Goal: Transaction & Acquisition: Book appointment/travel/reservation

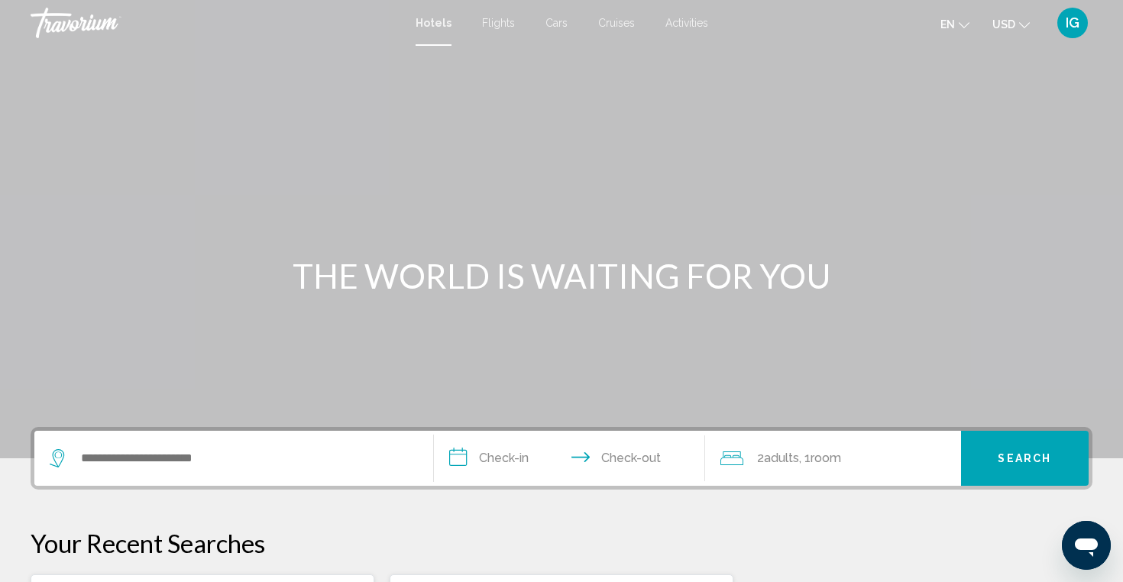
click at [683, 22] on span "Activities" at bounding box center [686, 23] width 43 height 12
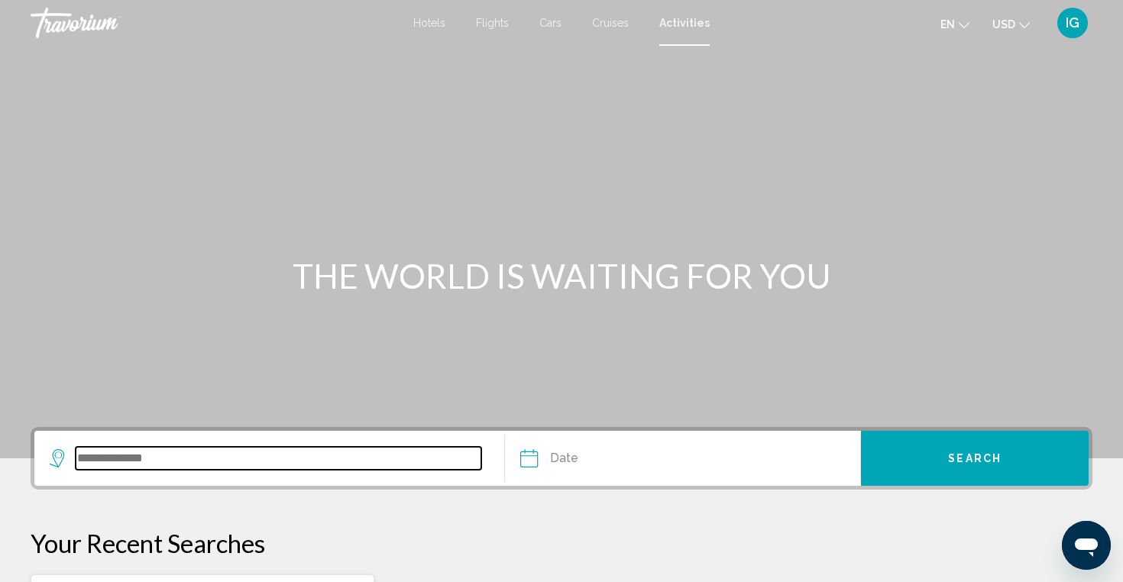
click at [200, 459] on input "Search widget" at bounding box center [279, 458] width 406 height 23
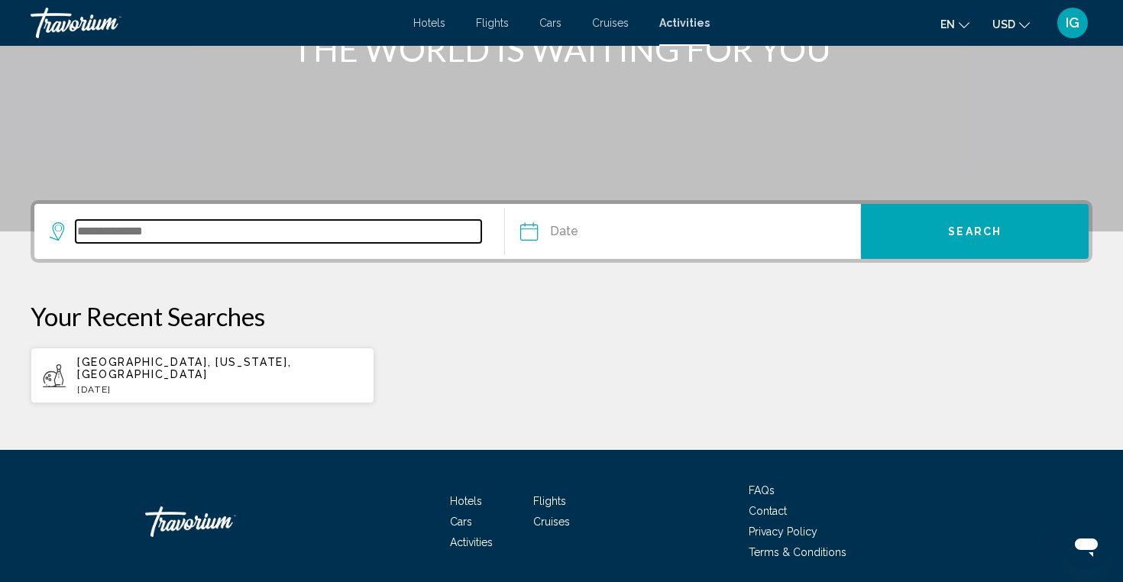
scroll to position [272, 0]
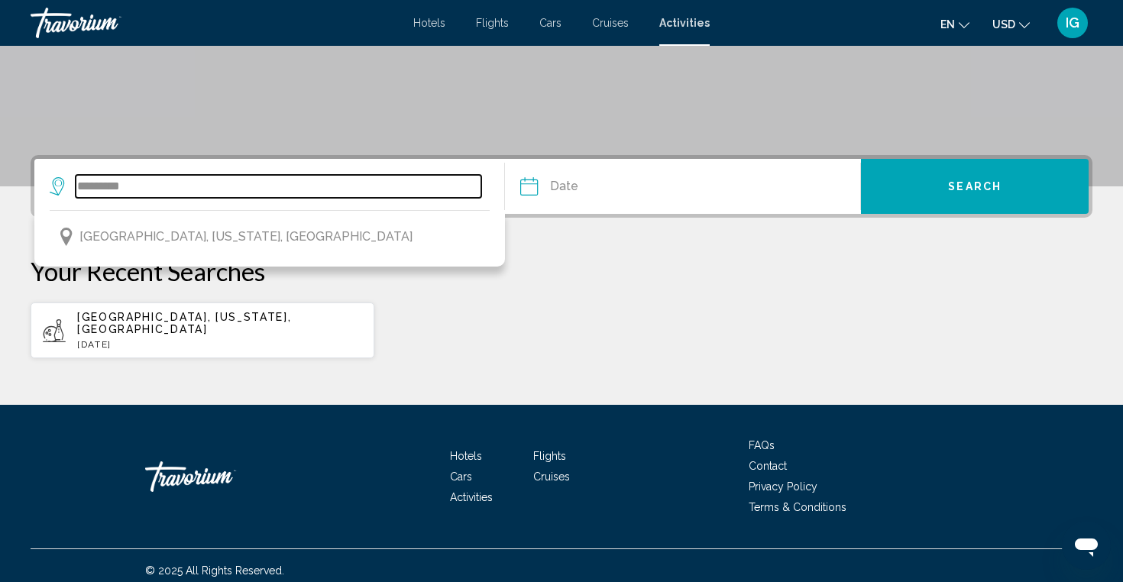
type input "*********"
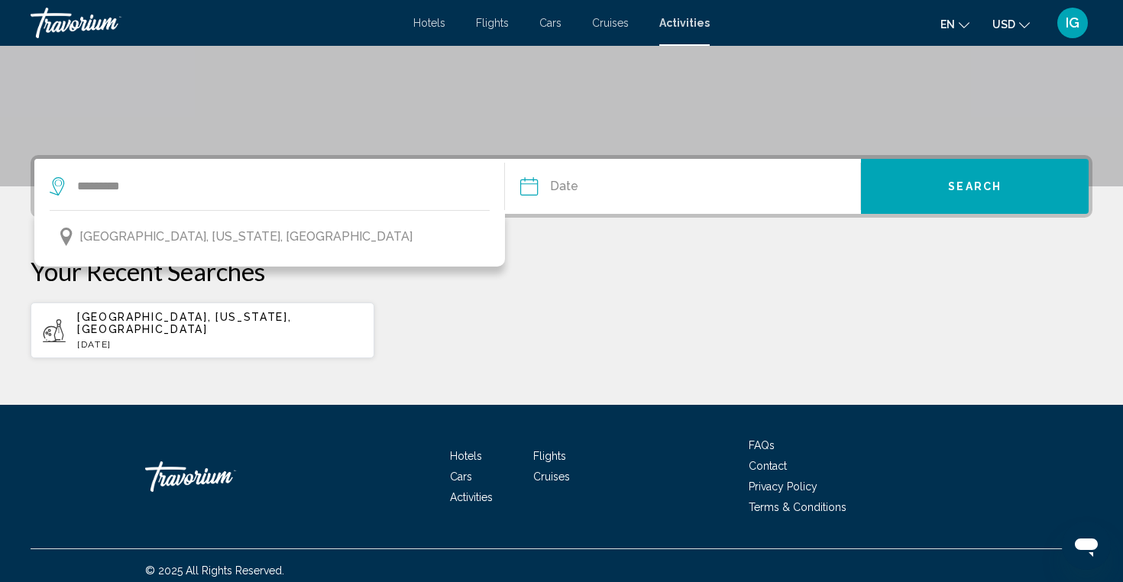
click at [611, 183] on input "Date" at bounding box center [604, 189] width 176 height 60
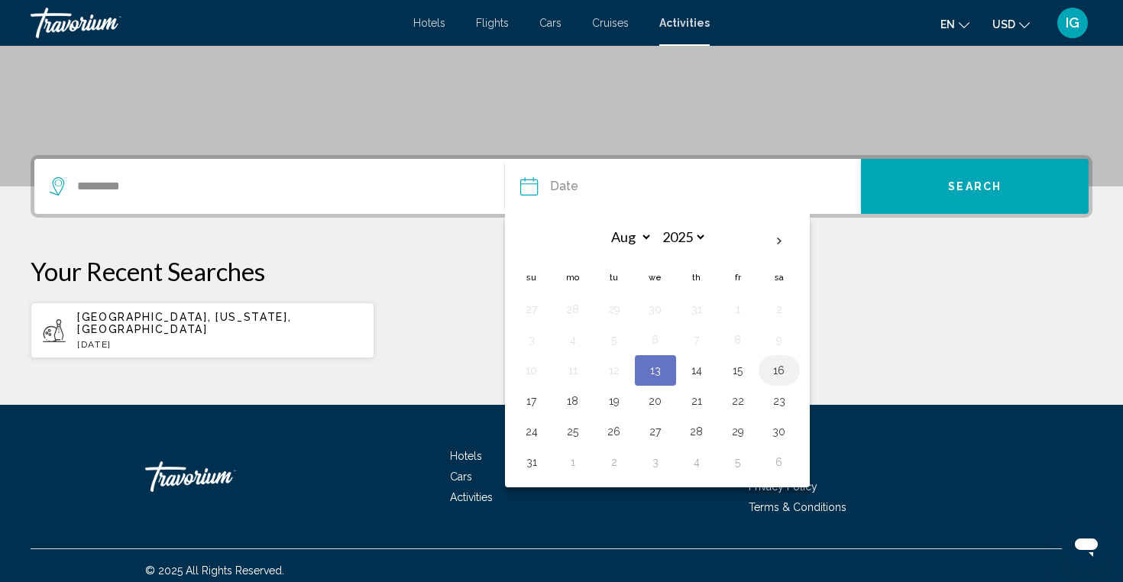
click at [780, 373] on button "16" at bounding box center [779, 370] width 24 height 21
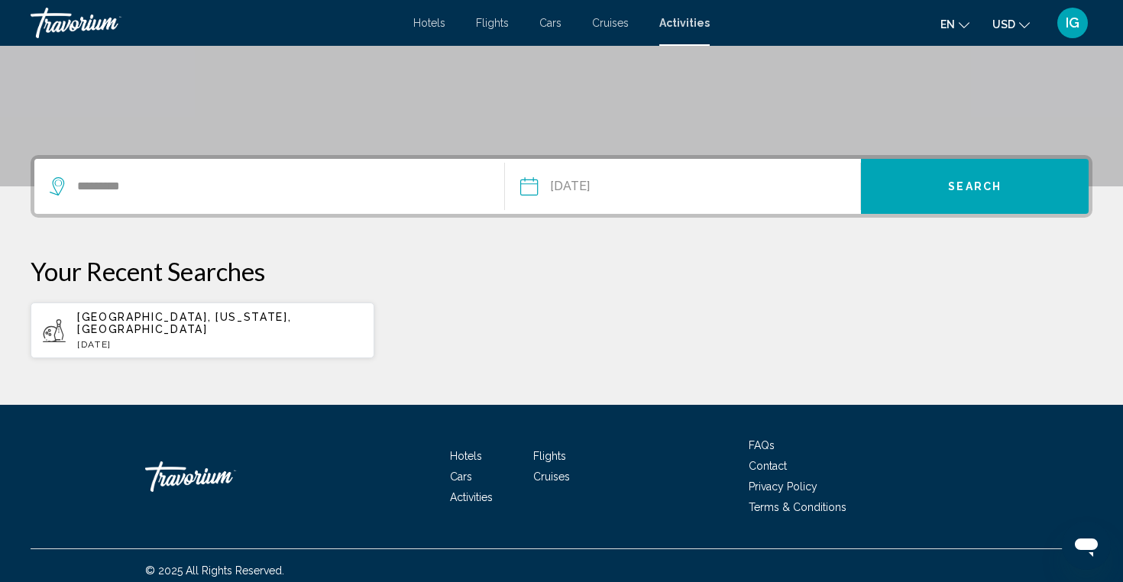
click at [718, 177] on button "**********" at bounding box center [690, 186] width 341 height 55
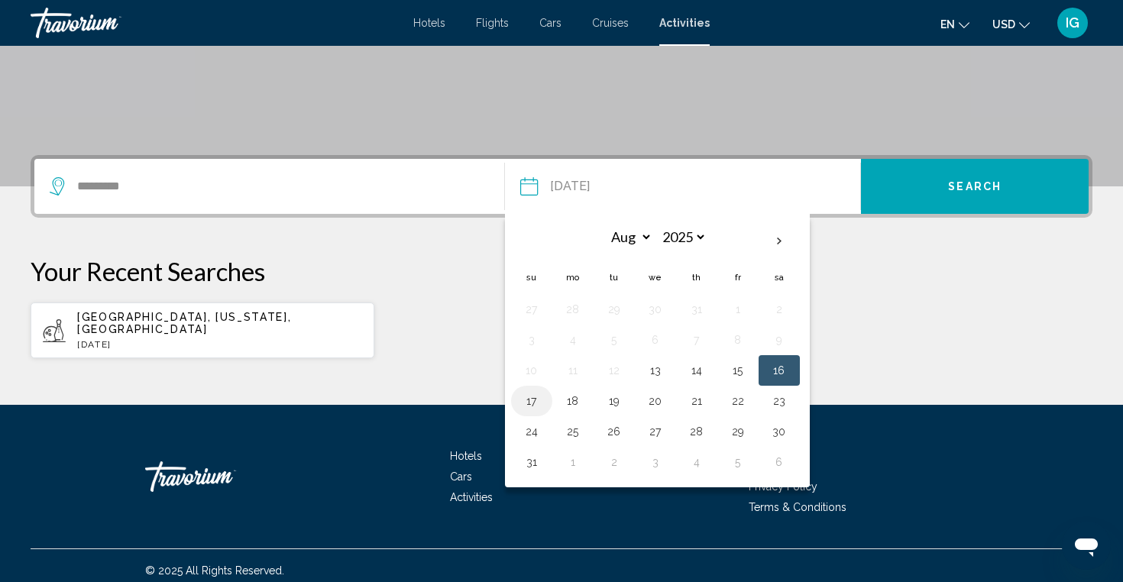
click at [531, 402] on button "17" at bounding box center [531, 400] width 24 height 21
type input "**********"
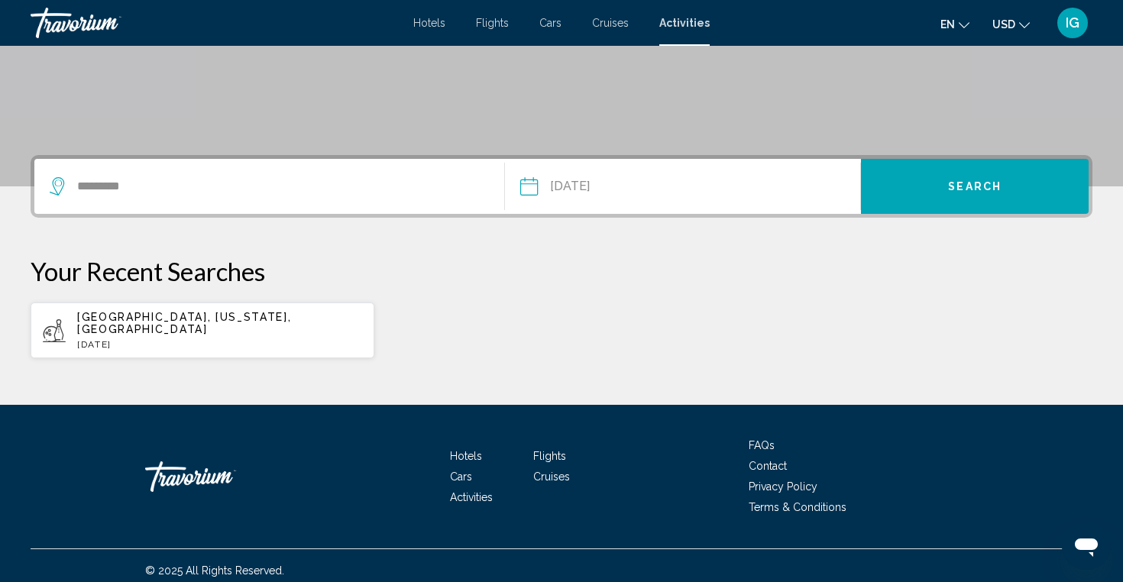
click at [1023, 179] on button "Search" at bounding box center [975, 186] width 228 height 55
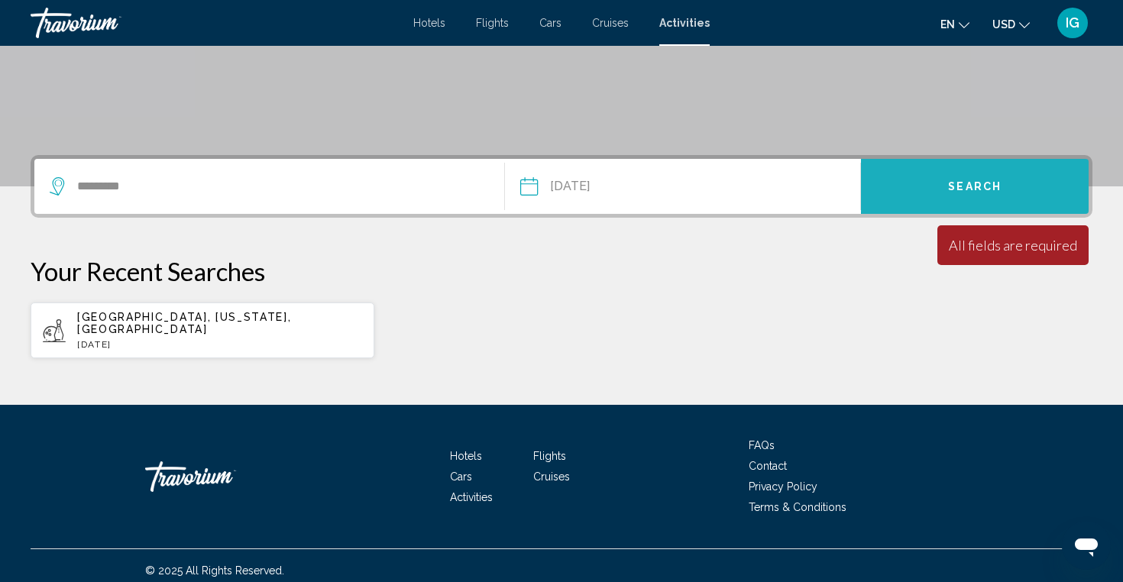
click at [1003, 179] on button "Search" at bounding box center [975, 186] width 228 height 55
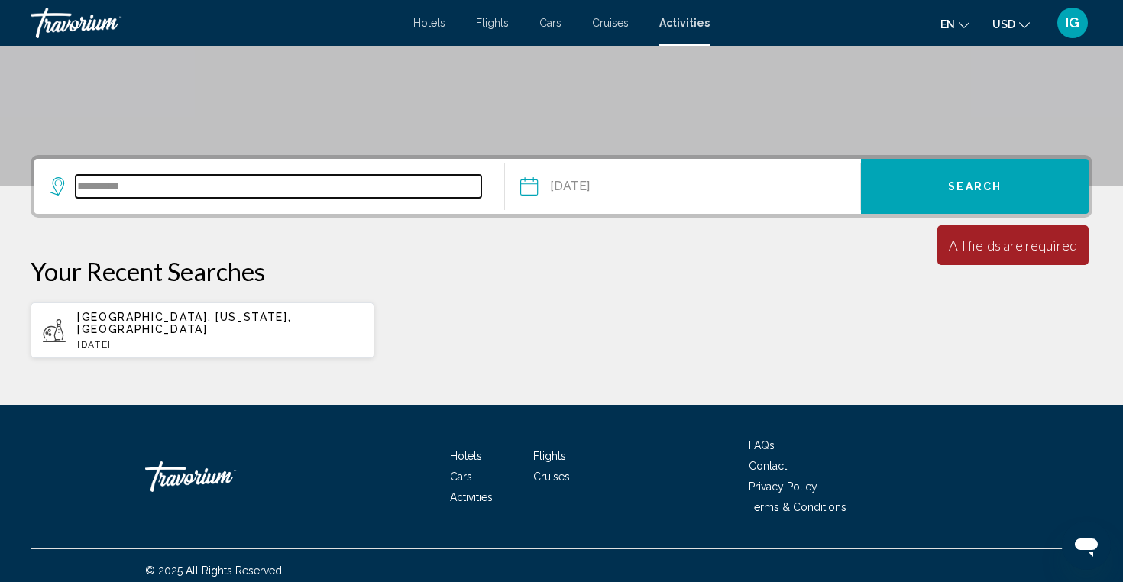
click at [304, 193] on input "*********" at bounding box center [279, 186] width 406 height 23
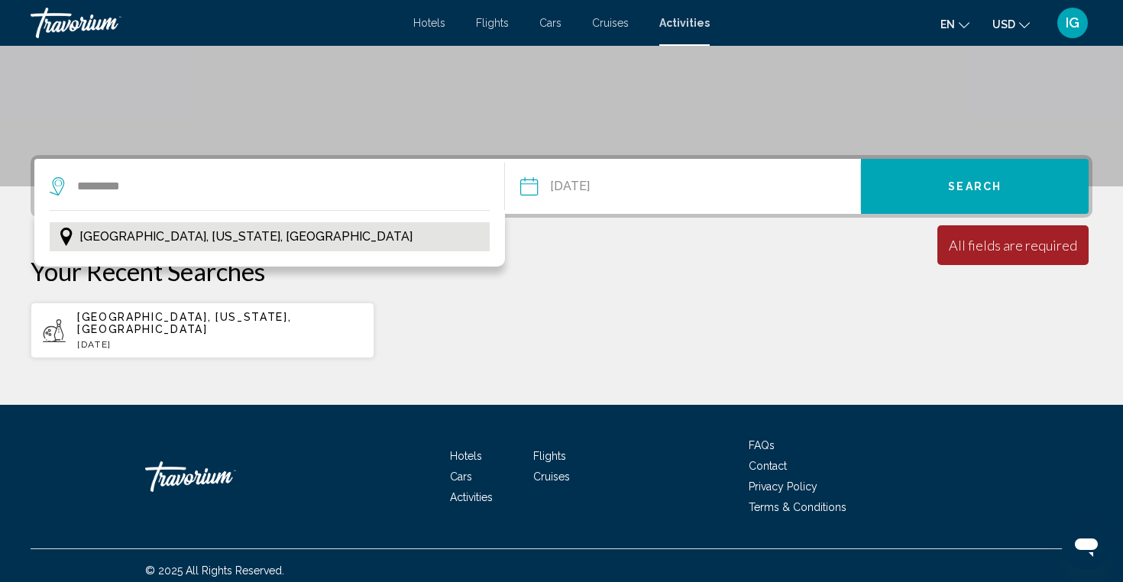
click at [279, 239] on button "[GEOGRAPHIC_DATA], [US_STATE], [GEOGRAPHIC_DATA]" at bounding box center [270, 236] width 440 height 29
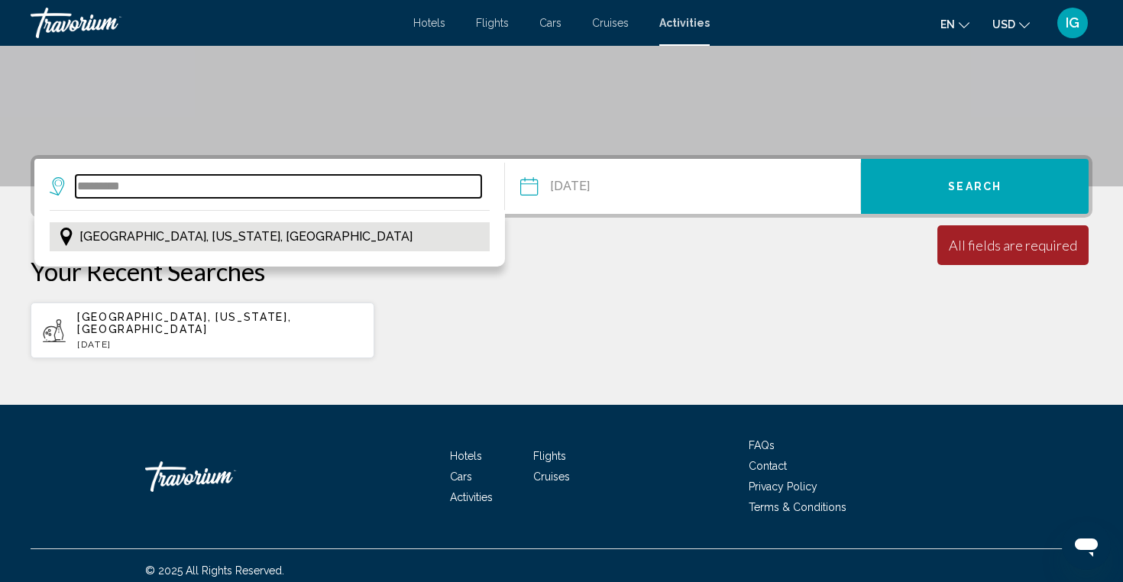
type input "**********"
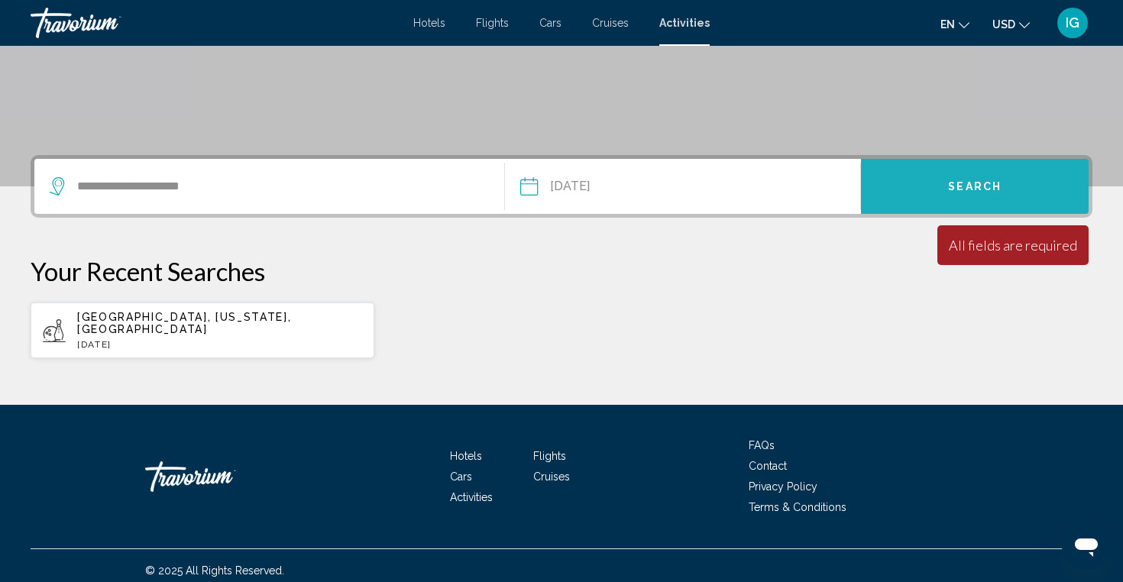
click at [1019, 195] on button "Search" at bounding box center [975, 186] width 228 height 55
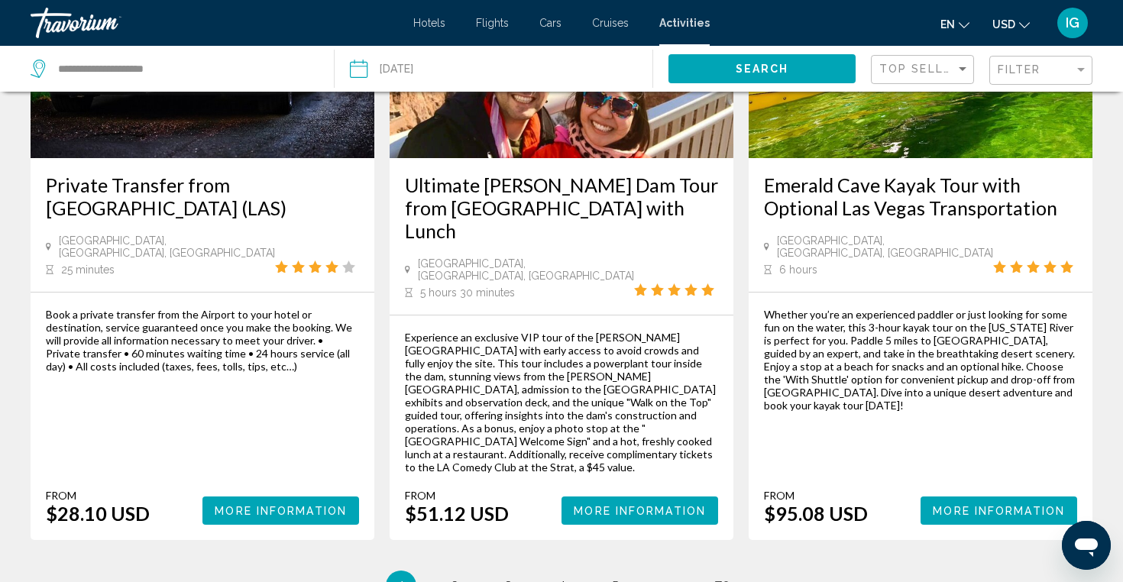
scroll to position [2292, 0]
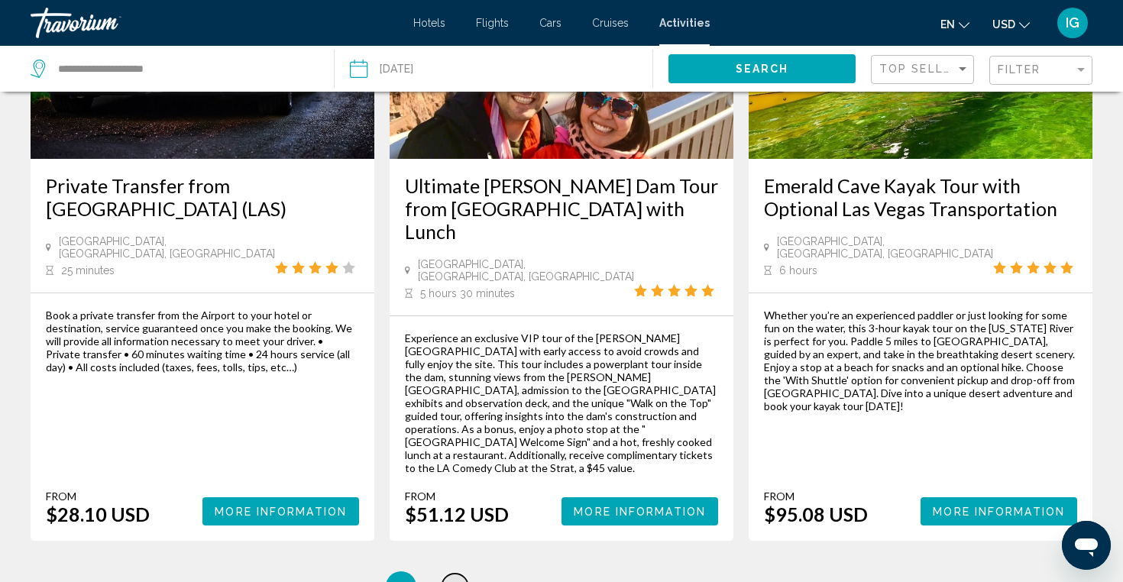
click at [457, 578] on span "2" at bounding box center [455, 586] width 8 height 17
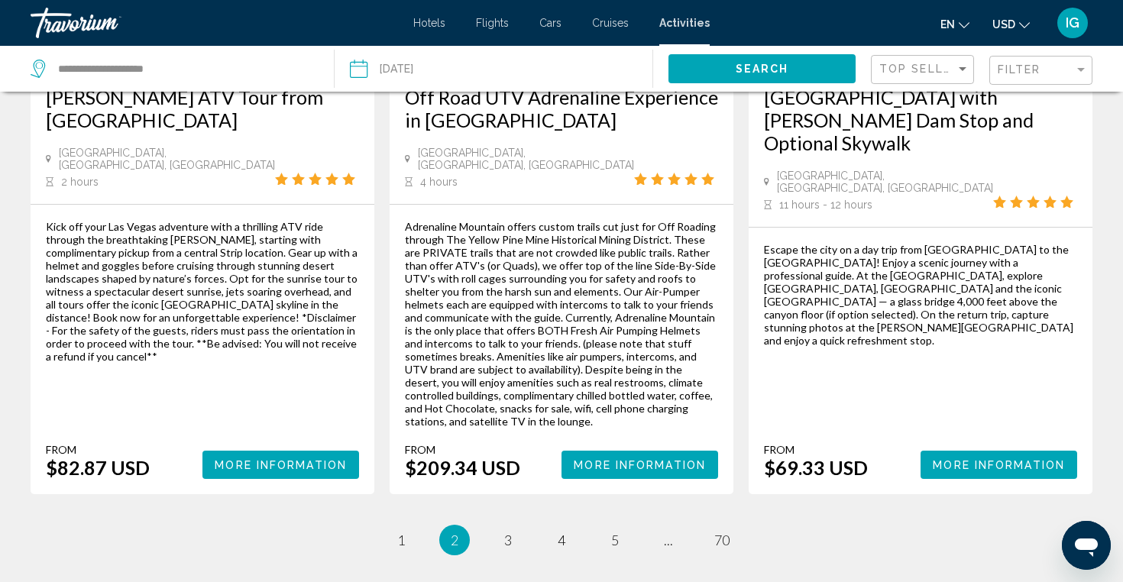
scroll to position [2409, 0]
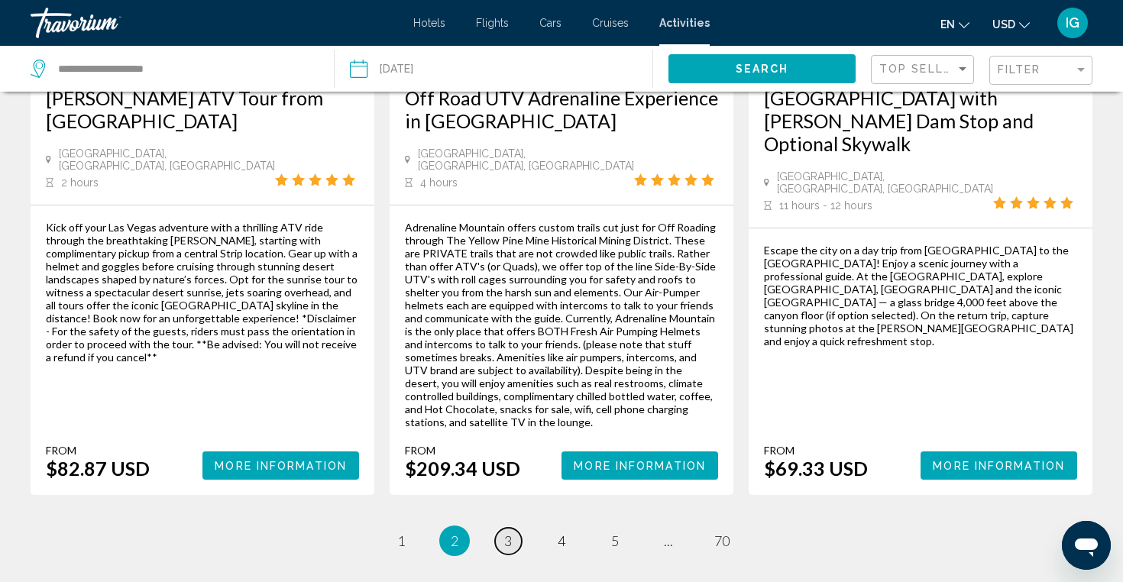
click at [508, 532] on span "3" at bounding box center [508, 540] width 8 height 17
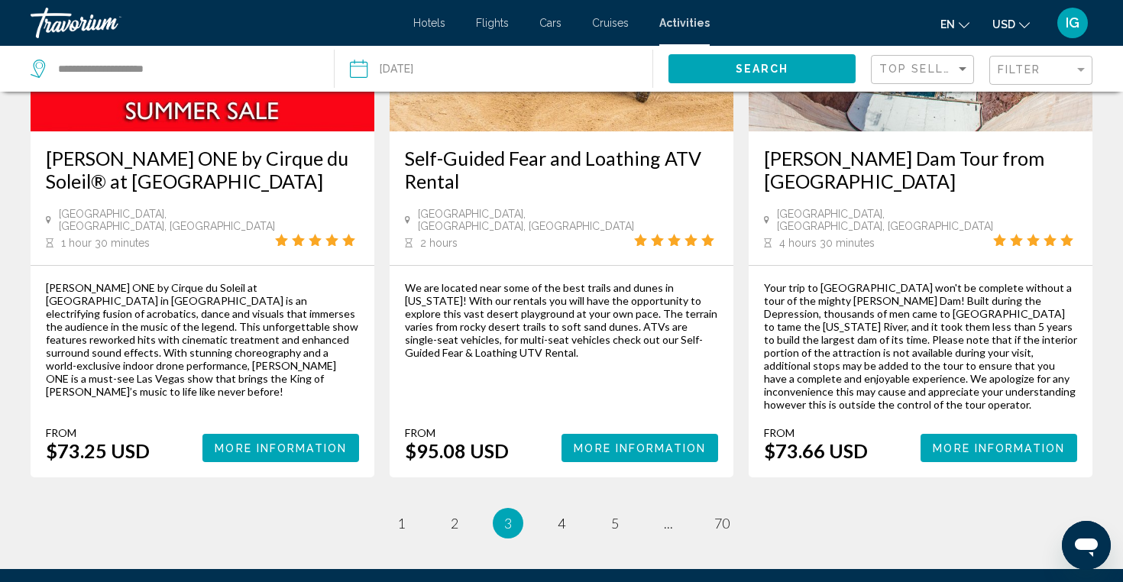
scroll to position [2315, 0]
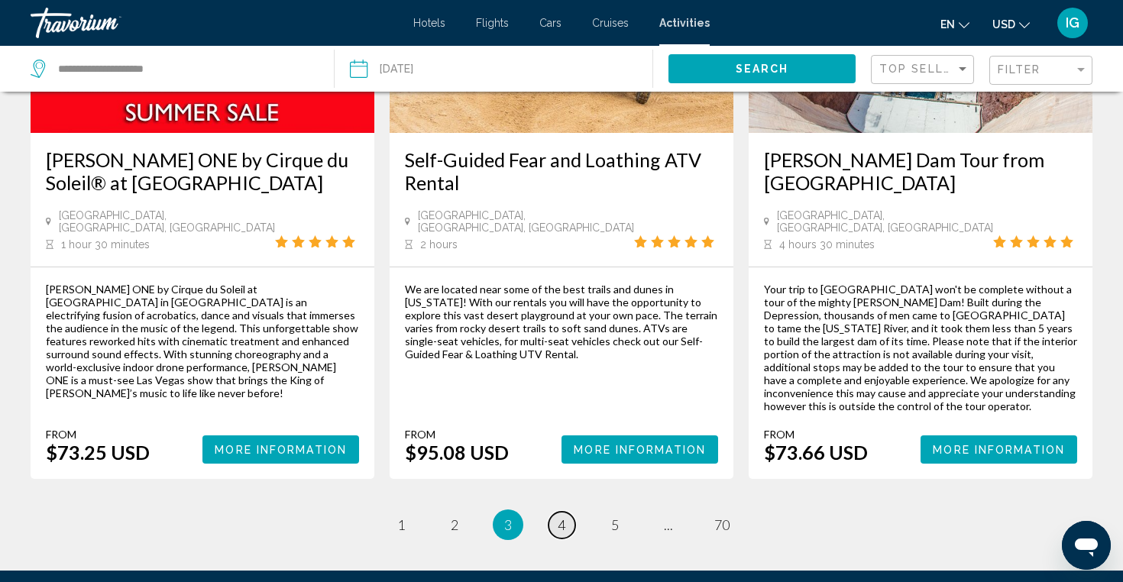
click at [562, 516] on span "4" at bounding box center [561, 524] width 8 height 17
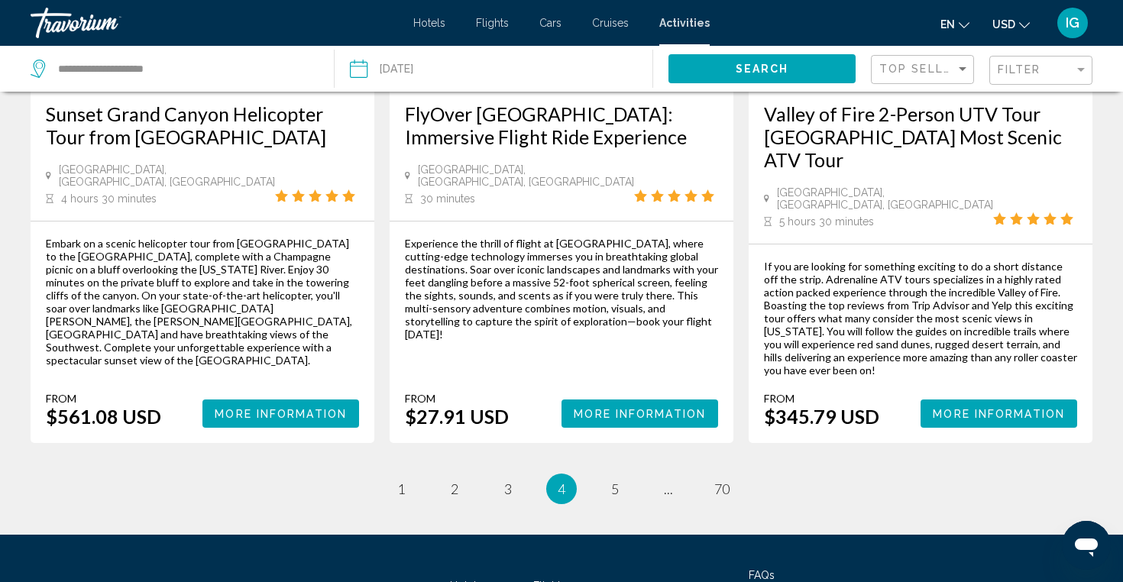
click at [557, 480] on span "4" at bounding box center [561, 488] width 8 height 17
click at [561, 480] on span "4" at bounding box center [561, 488] width 8 height 17
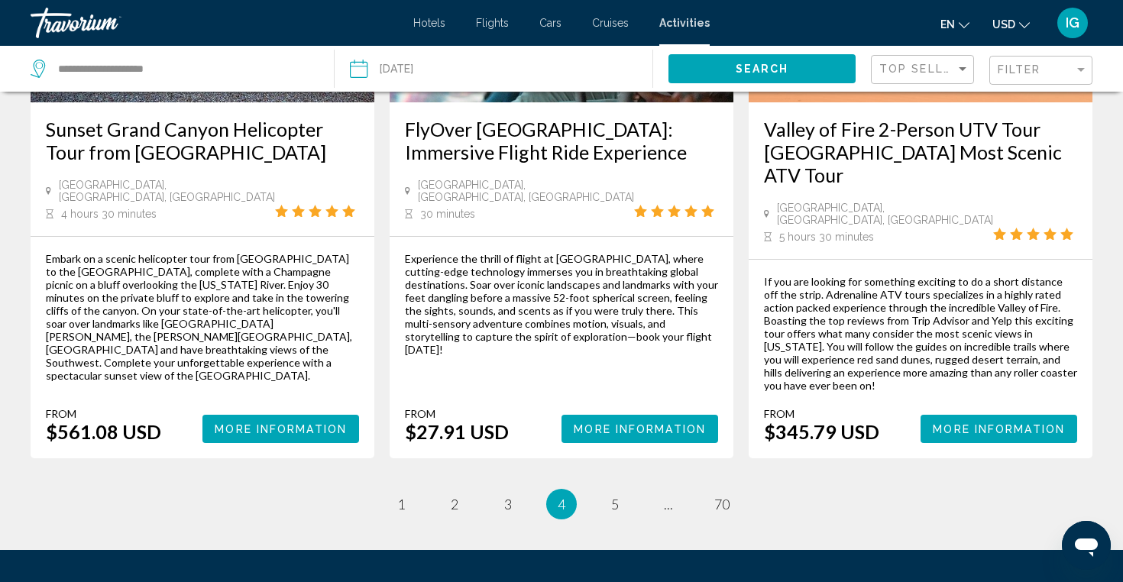
scroll to position [2212, 0]
click at [558, 496] on span "4" at bounding box center [561, 504] width 8 height 17
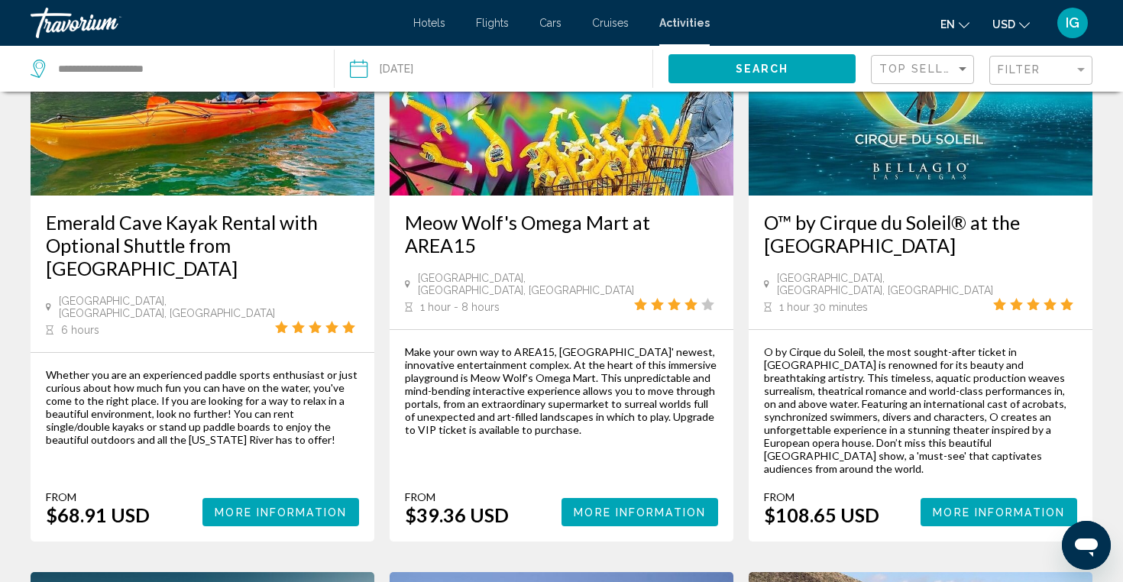
scroll to position [193, 0]
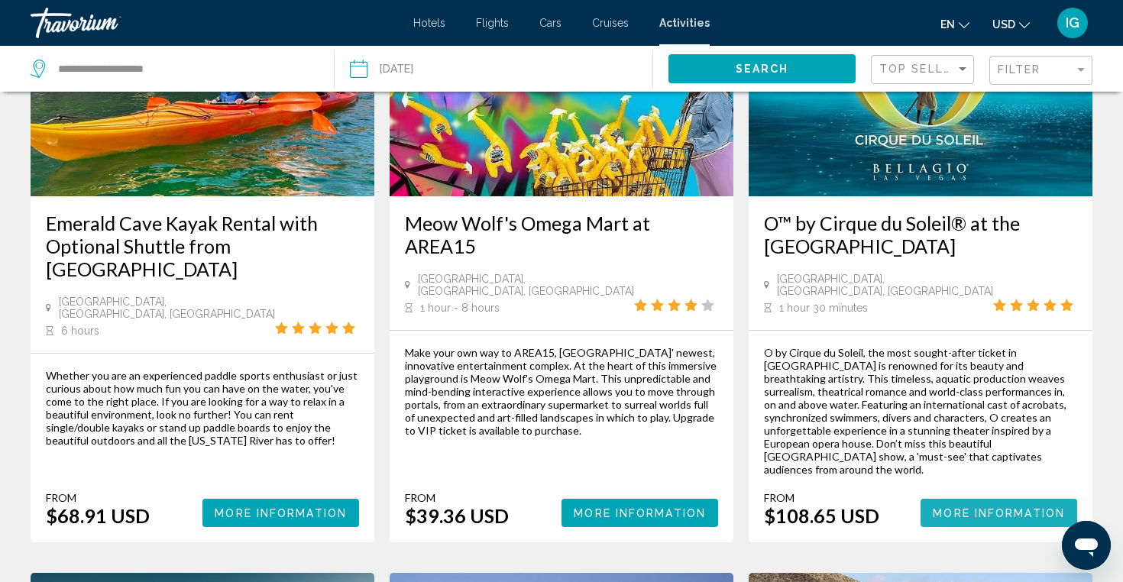
click at [995, 507] on span "More Information" at bounding box center [998, 513] width 132 height 12
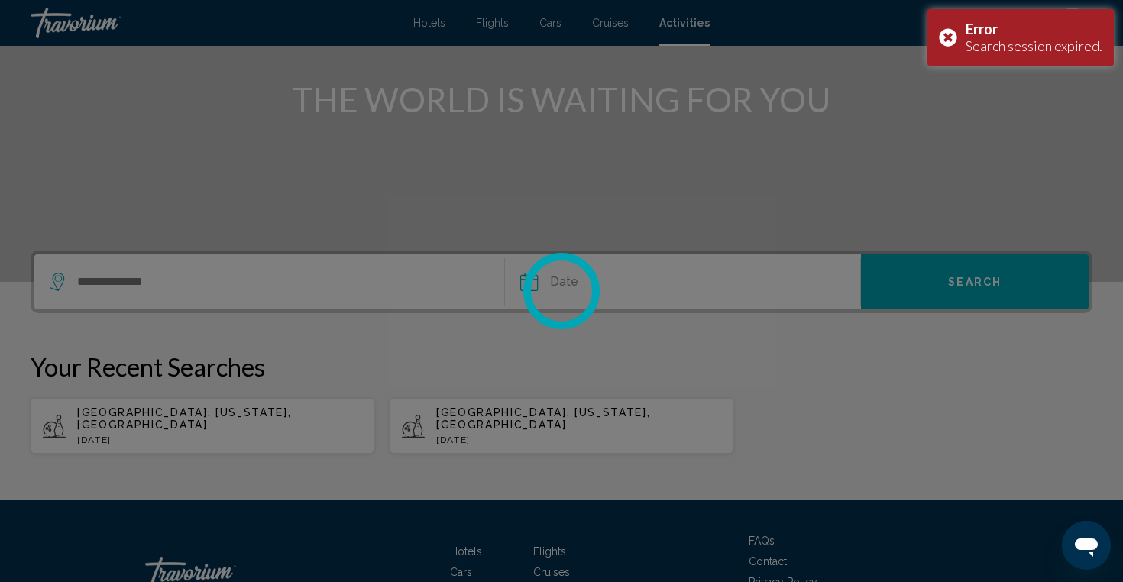
scroll to position [178, 0]
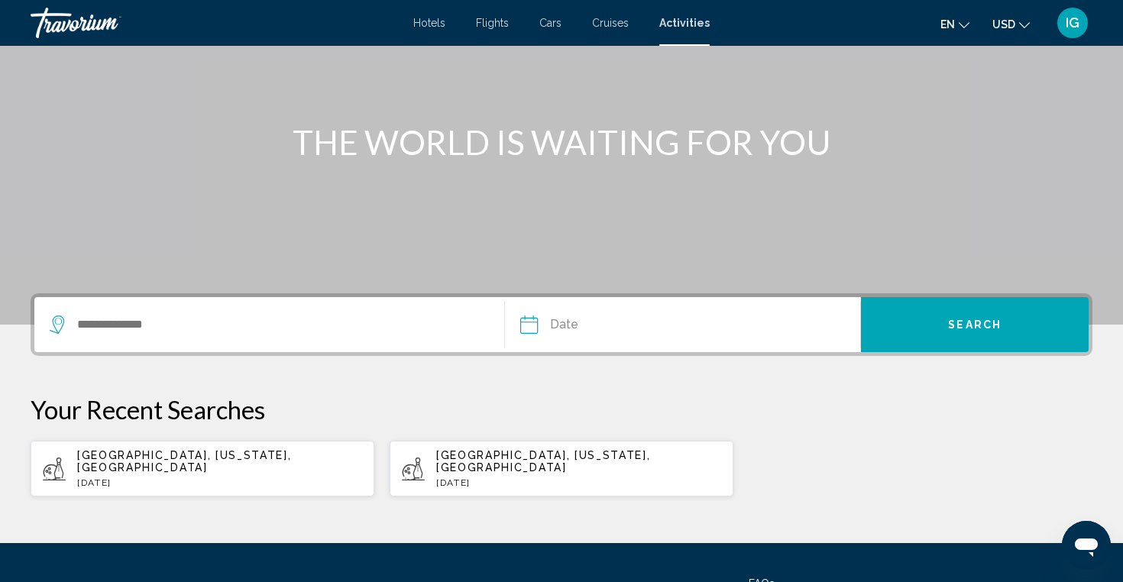
scroll to position [134, 0]
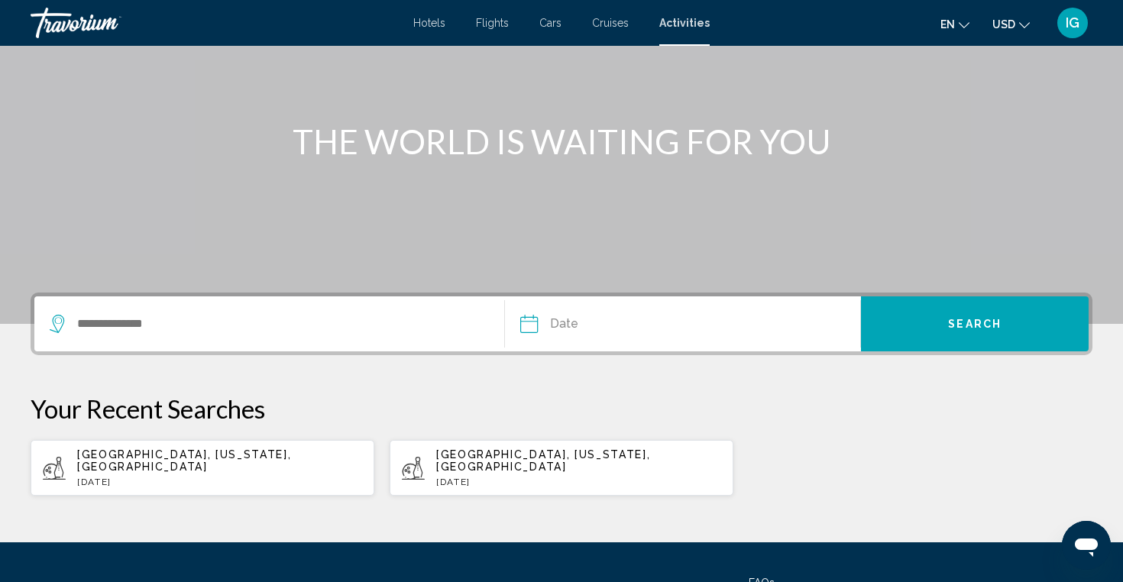
click at [113, 307] on div "Search widget" at bounding box center [269, 323] width 439 height 55
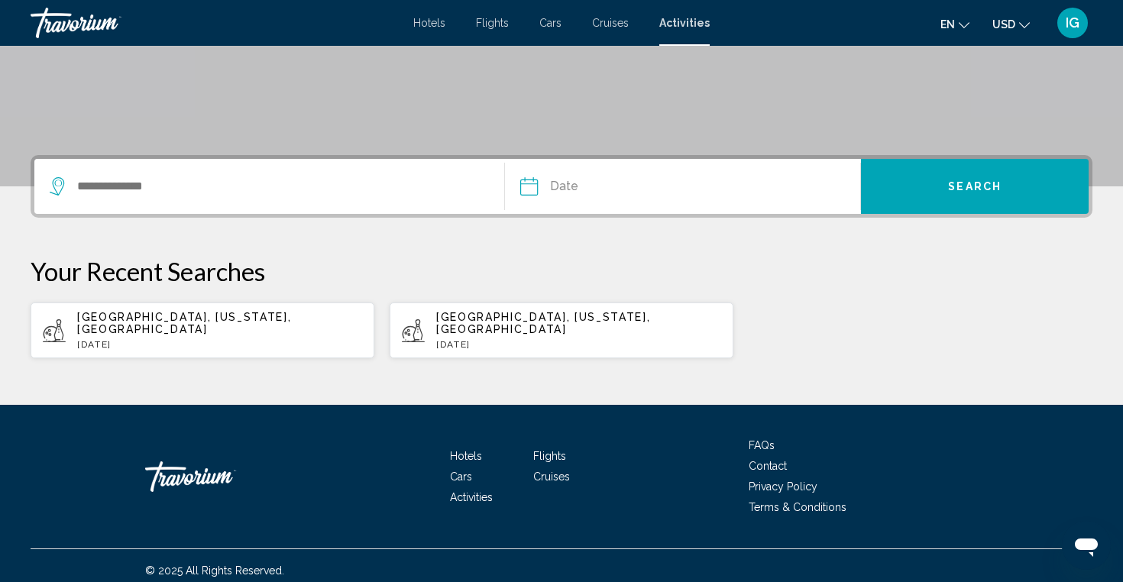
click at [189, 316] on span "[GEOGRAPHIC_DATA], [US_STATE], [GEOGRAPHIC_DATA]" at bounding box center [184, 323] width 214 height 24
type input "**********"
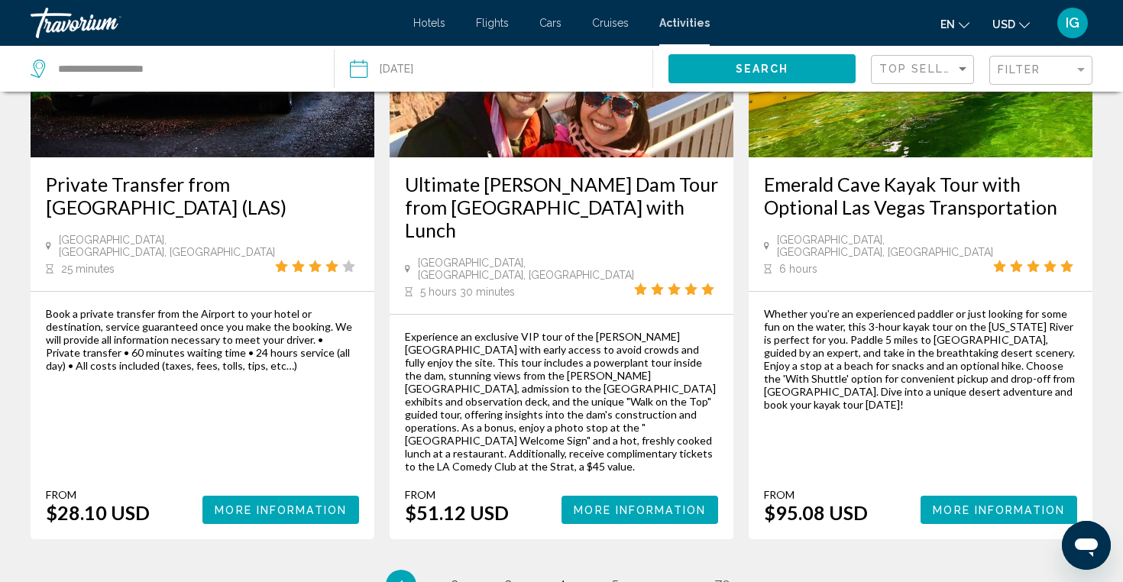
scroll to position [2292, 0]
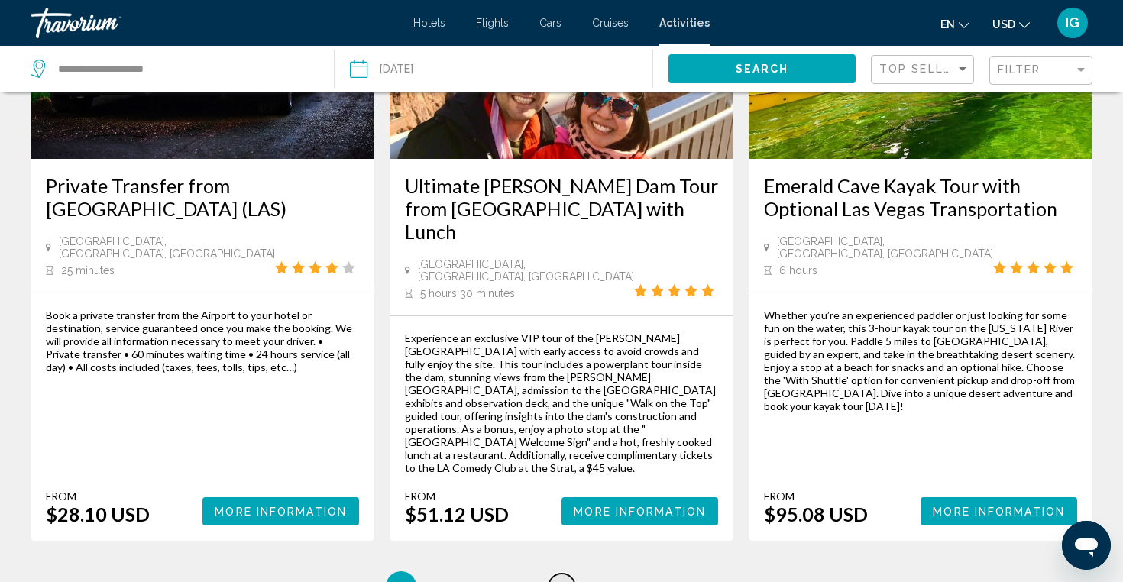
click at [559, 578] on span "4" at bounding box center [561, 586] width 8 height 17
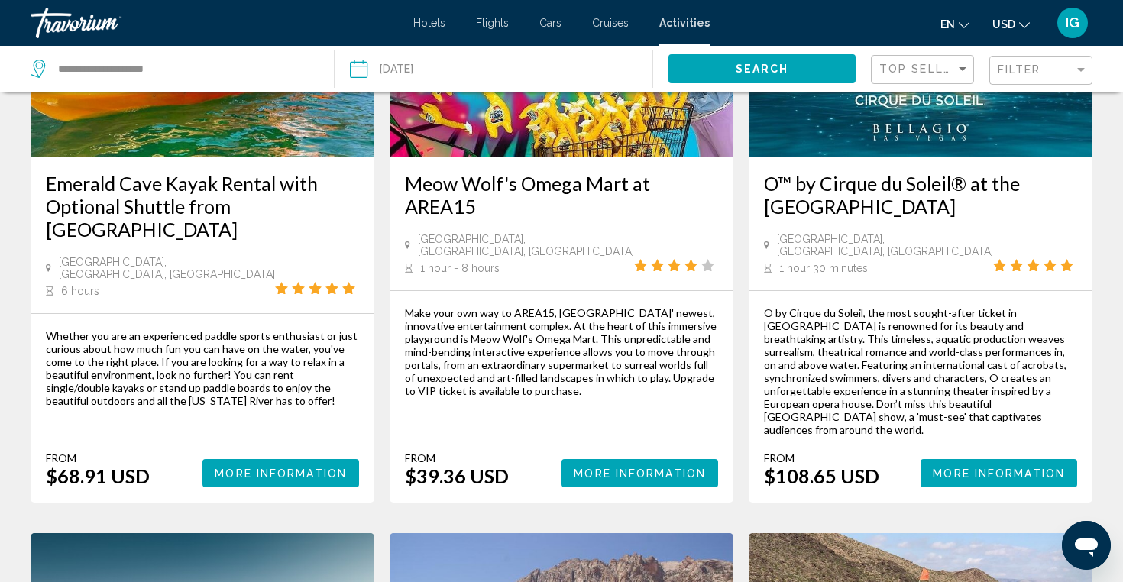
scroll to position [247, 0]
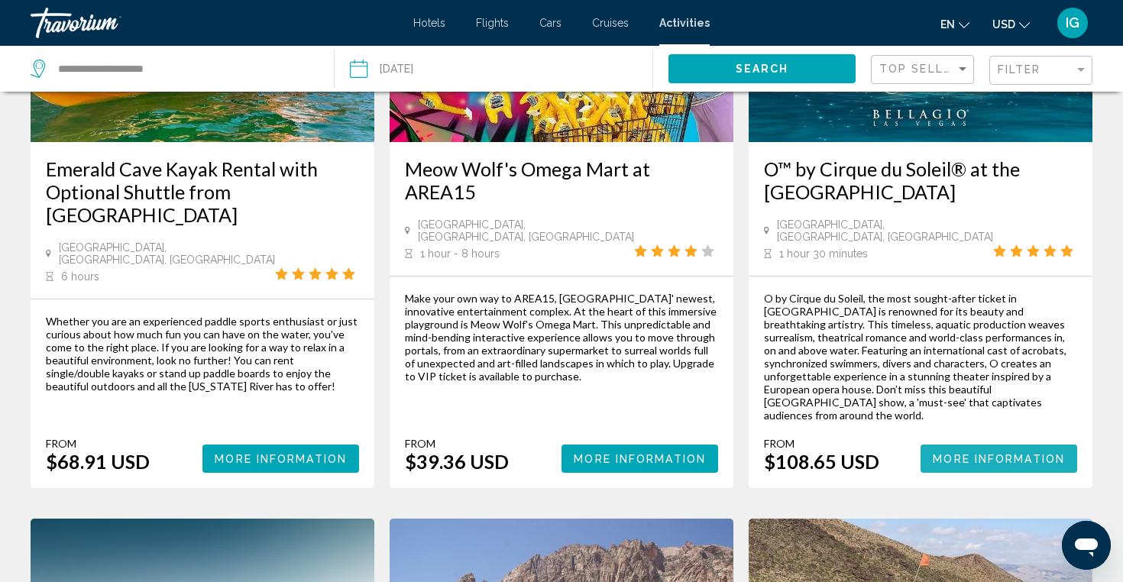
click at [984, 453] on span "More Information" at bounding box center [998, 459] width 132 height 12
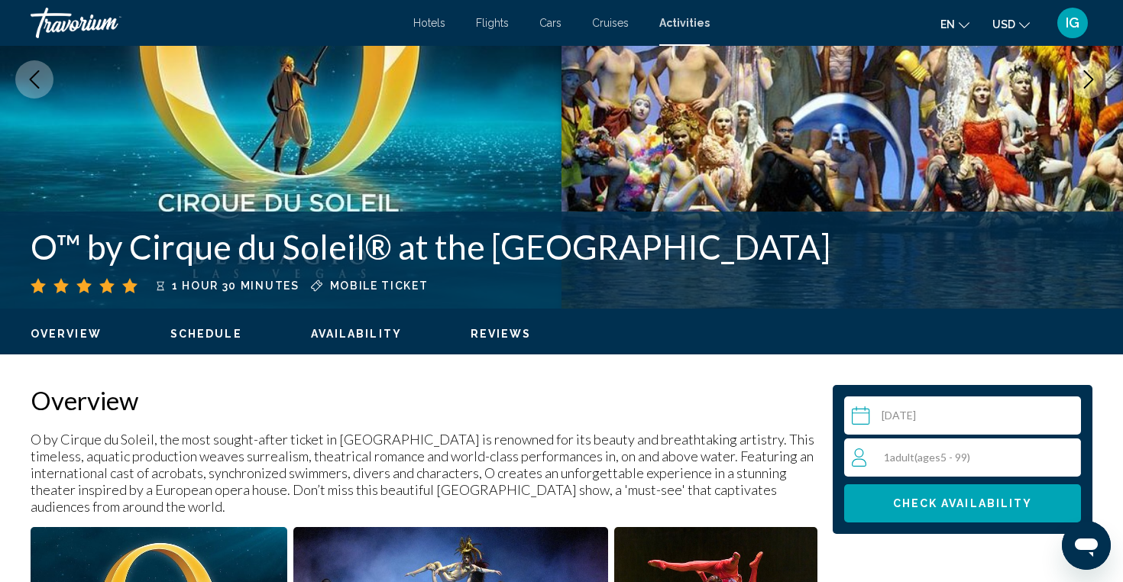
scroll to position [199, 0]
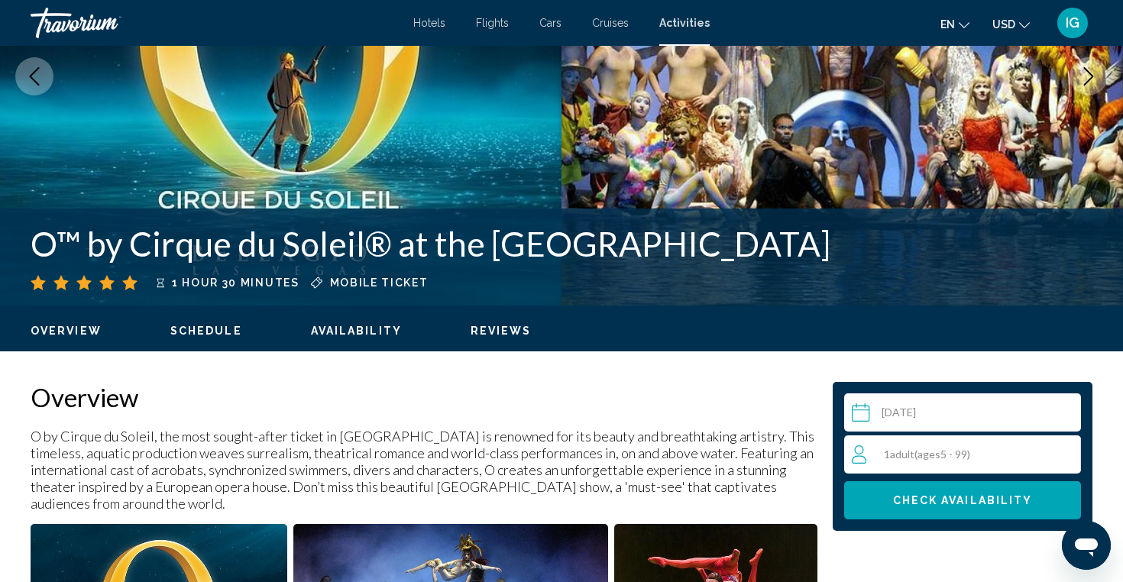
click at [354, 329] on span "Availability" at bounding box center [356, 331] width 91 height 12
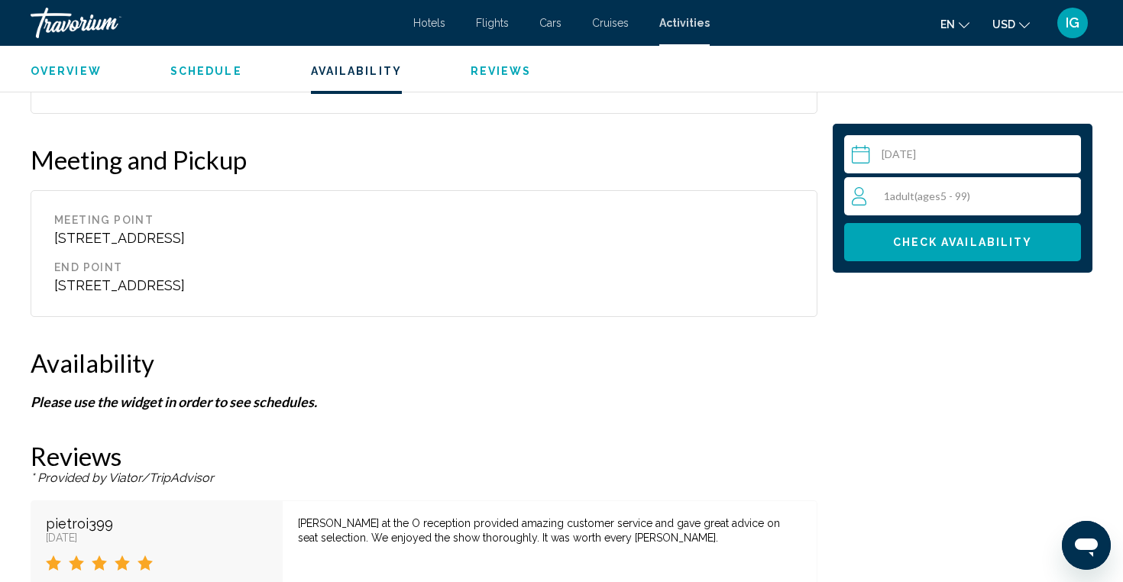
scroll to position [2140, 0]
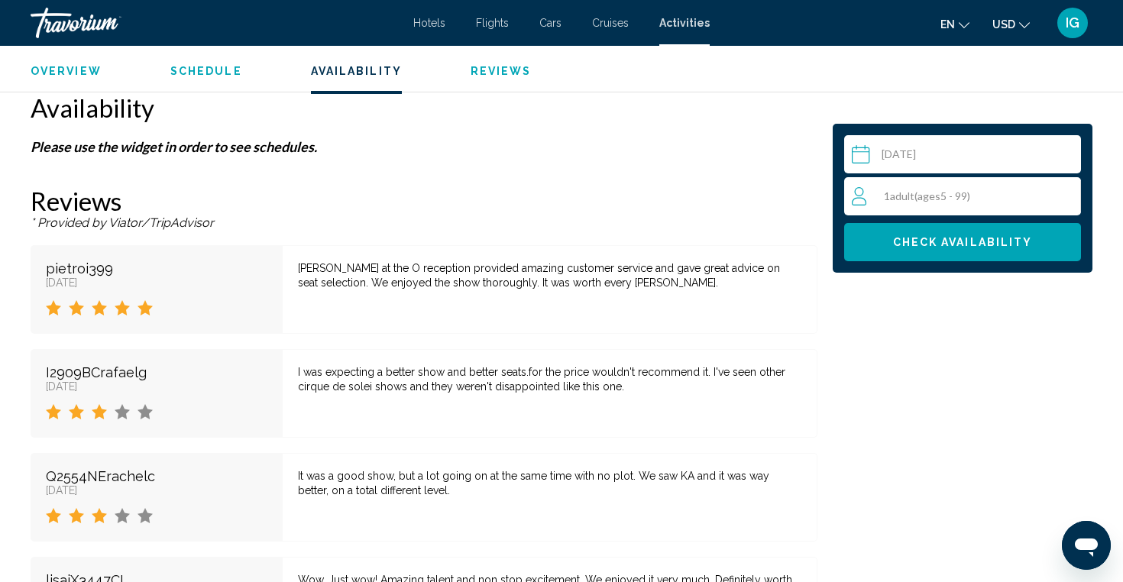
click at [962, 199] on span "( ages [DEMOGRAPHIC_DATA])" at bounding box center [942, 195] width 56 height 13
click at [1068, 194] on icon "Increment adults" at bounding box center [1065, 195] width 14 height 18
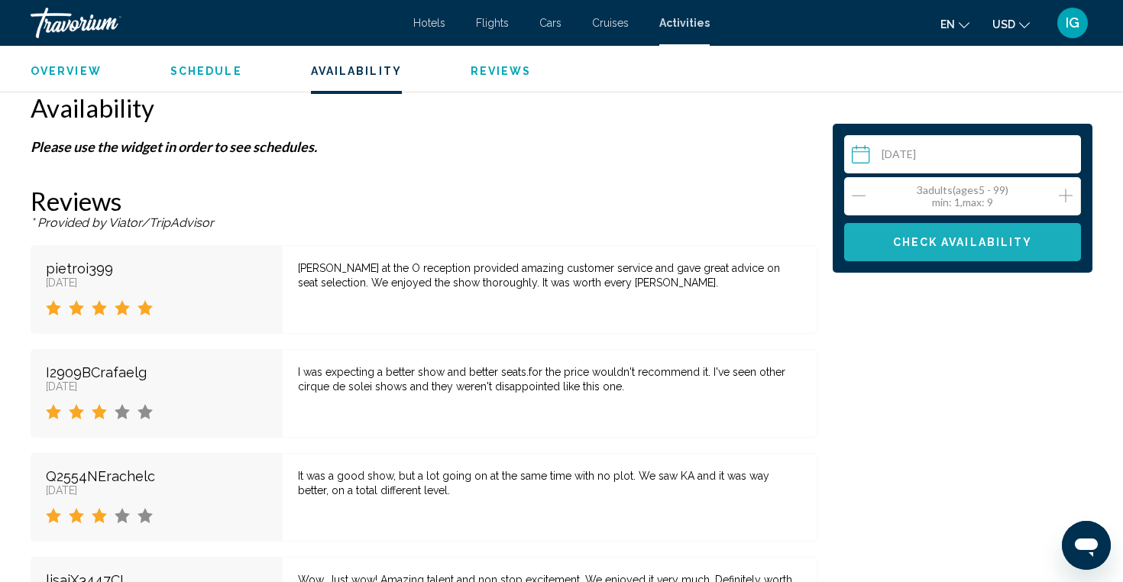
click at [975, 245] on span "Check Availability" at bounding box center [963, 243] width 140 height 12
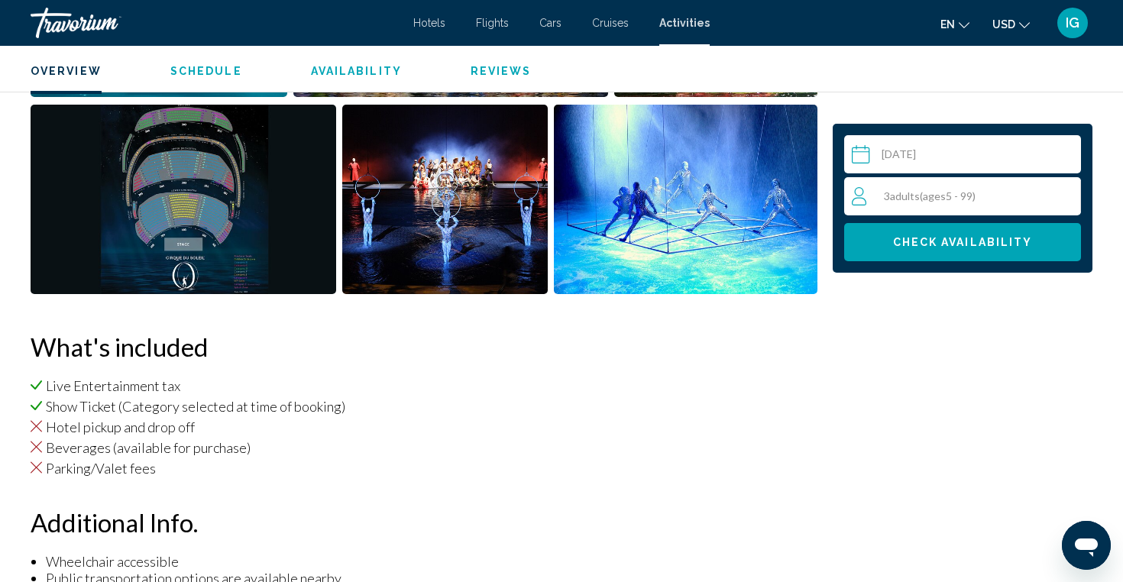
scroll to position [807, 1]
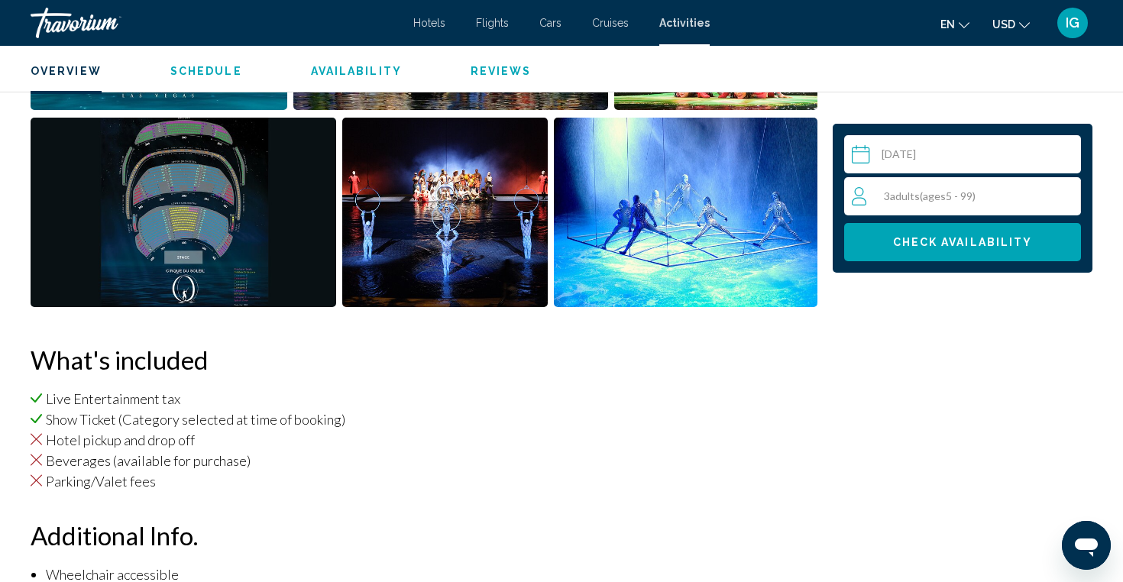
click at [947, 237] on span "Check Availability" at bounding box center [963, 243] width 140 height 12
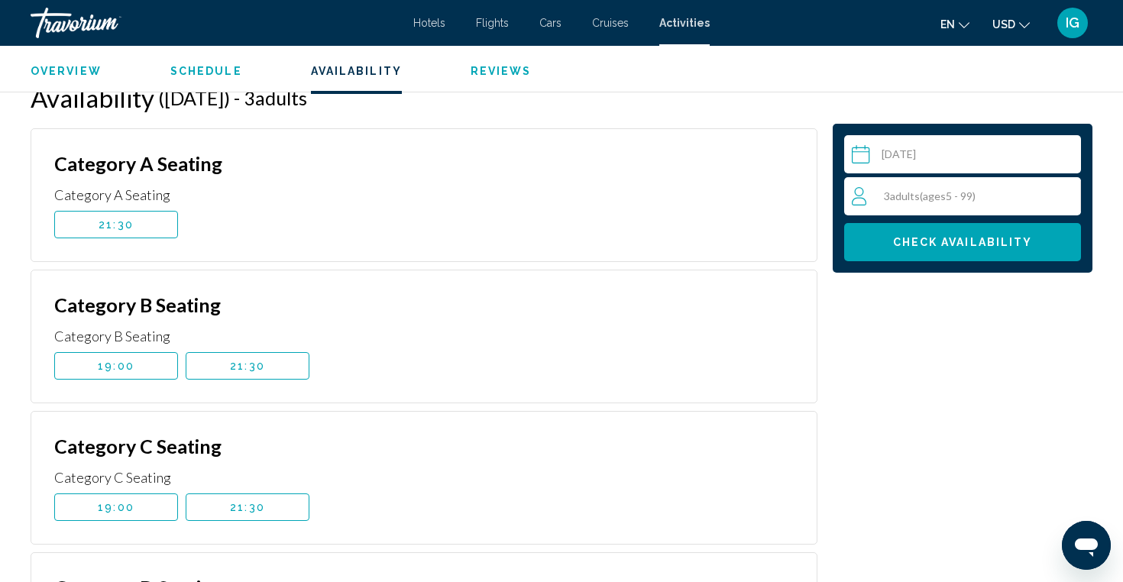
scroll to position [2148, 0]
click at [271, 366] on button "21:30" at bounding box center [248, 367] width 124 height 27
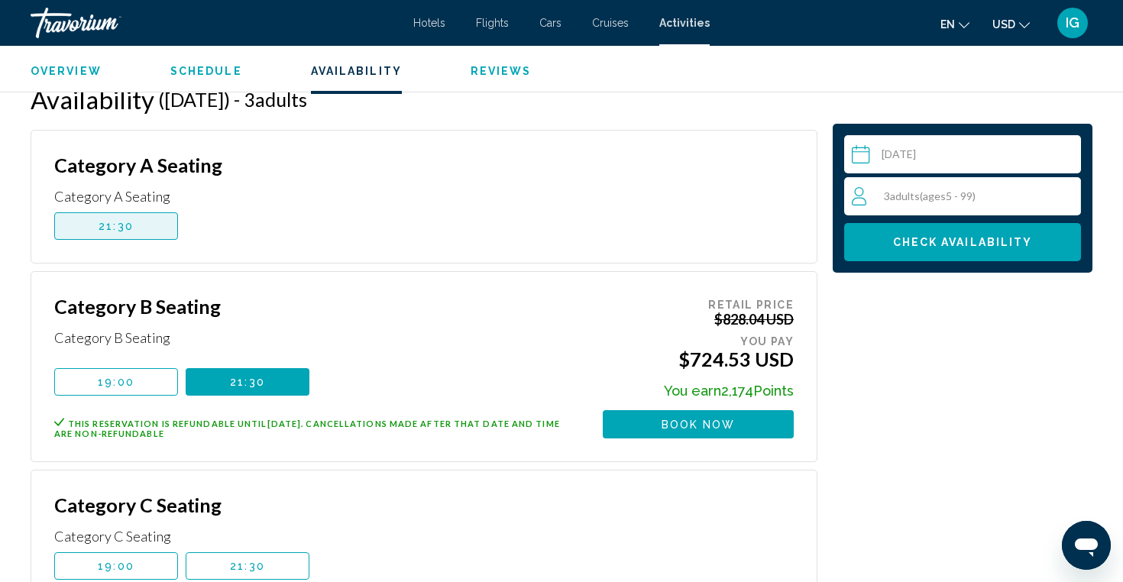
click at [126, 225] on span "21:30" at bounding box center [116, 226] width 35 height 12
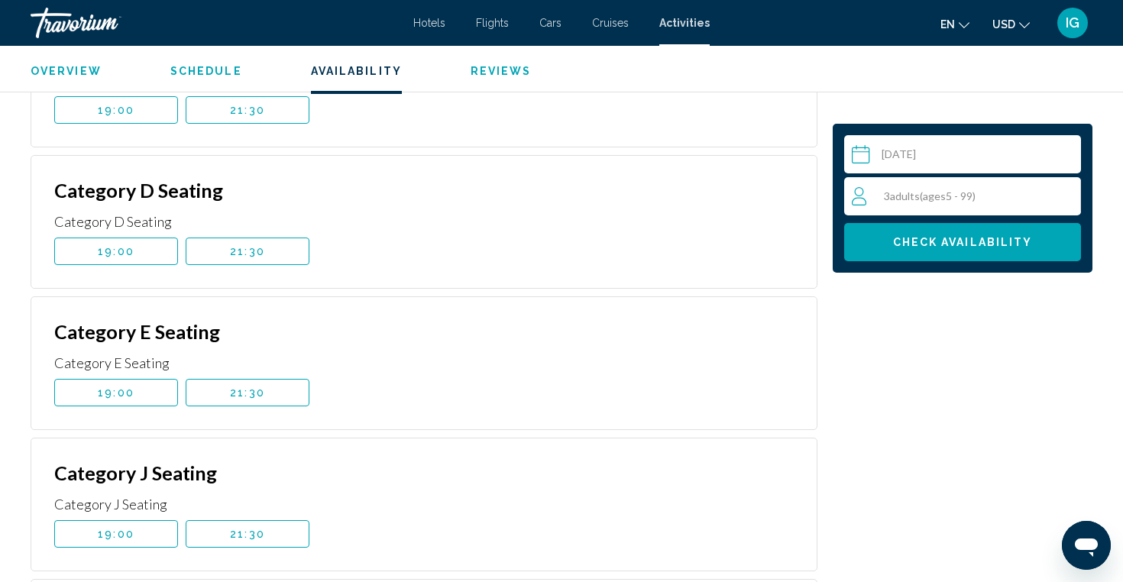
scroll to position [2605, 0]
click at [226, 396] on button "21:30" at bounding box center [248, 391] width 124 height 27
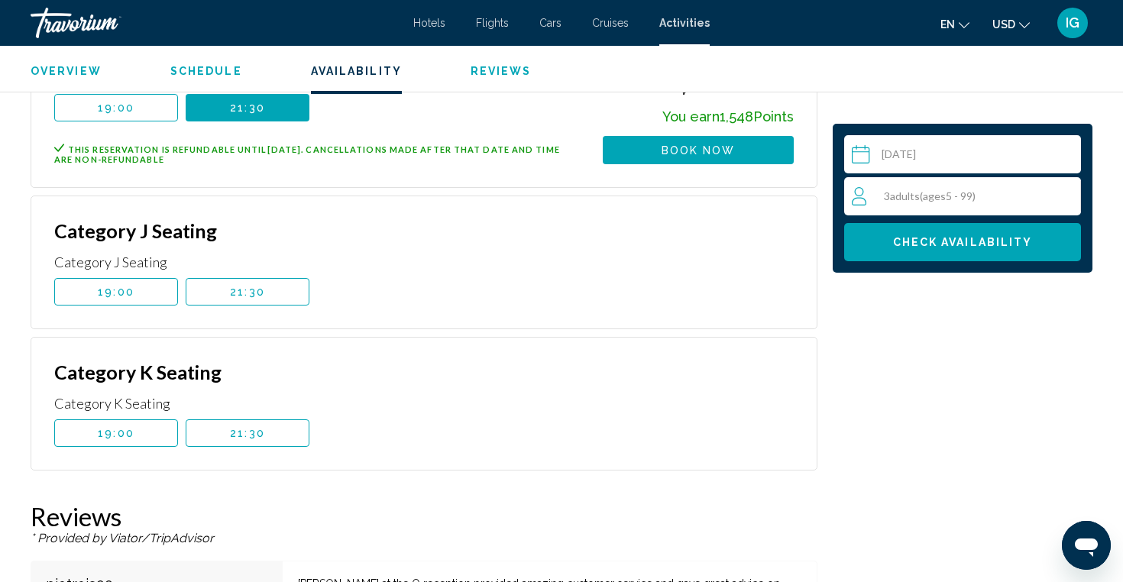
scroll to position [2850, 0]
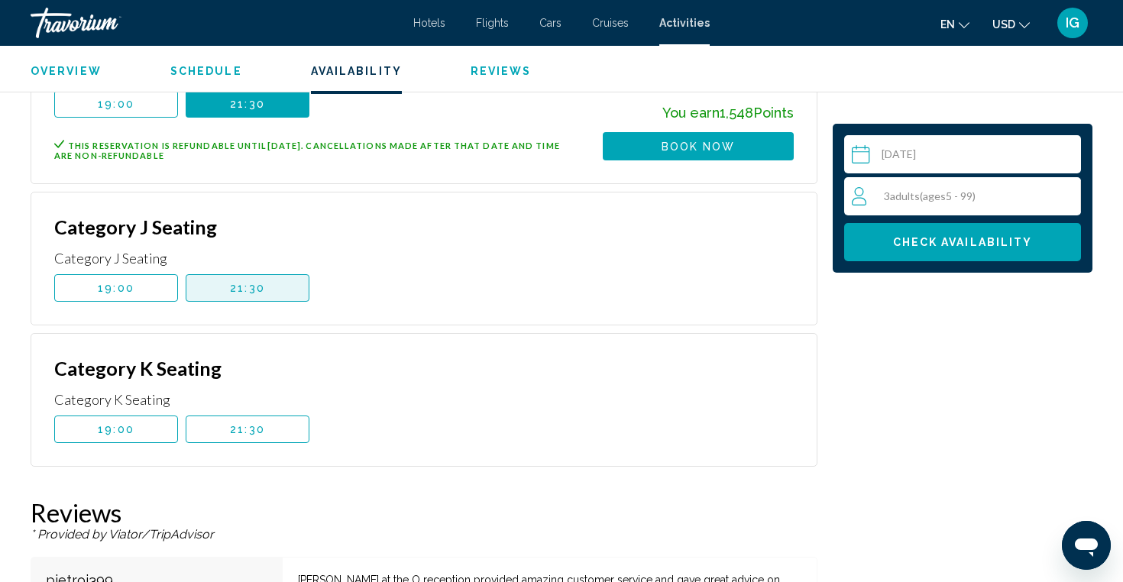
click at [253, 292] on span "21:30" at bounding box center [247, 288] width 35 height 12
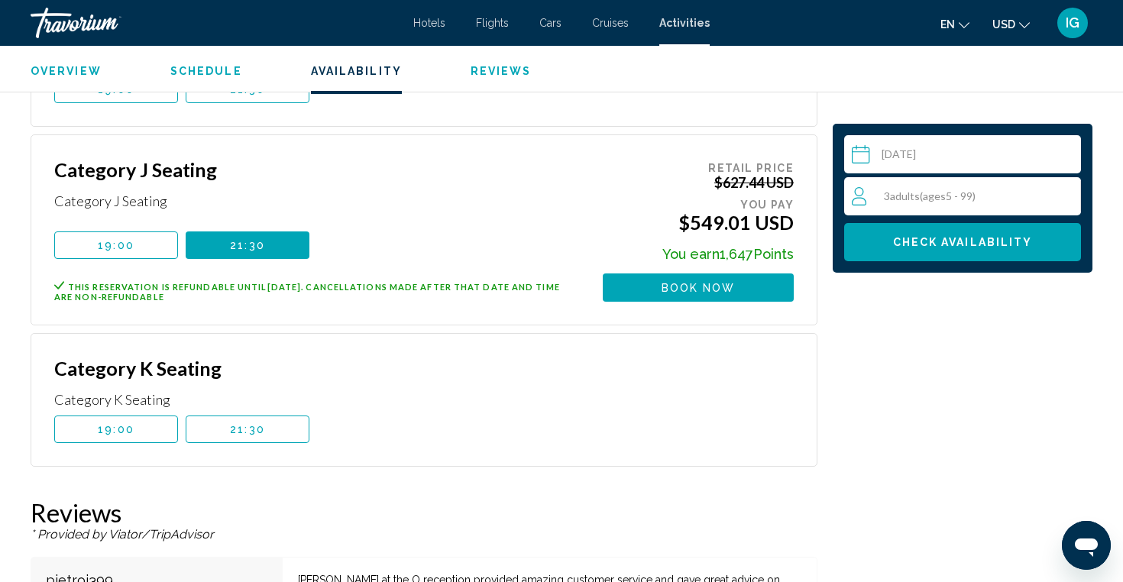
click at [241, 424] on span "21:30" at bounding box center [247, 429] width 35 height 12
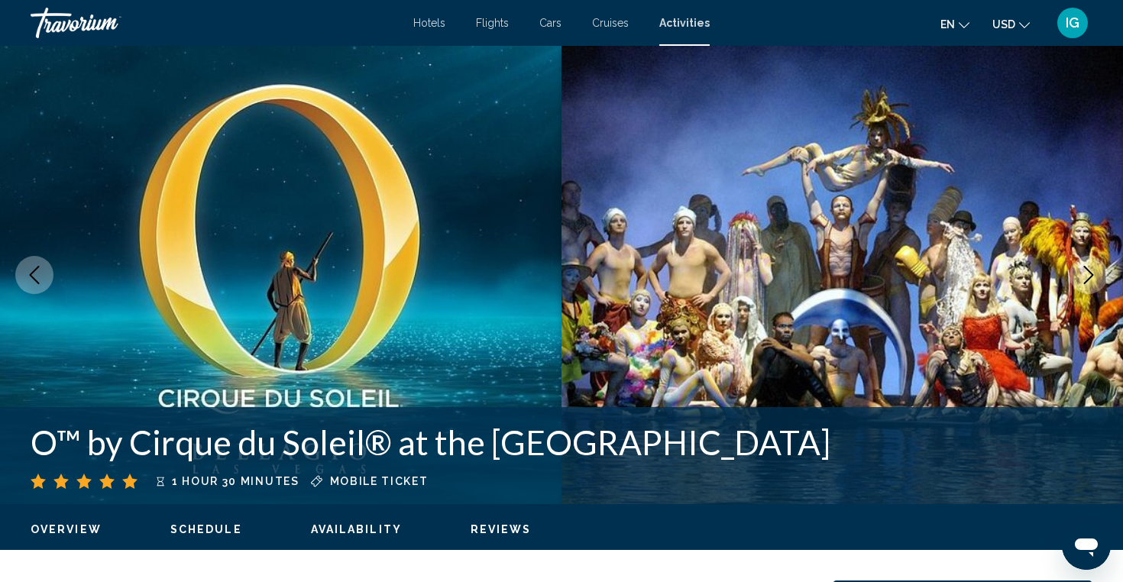
scroll to position [0, 0]
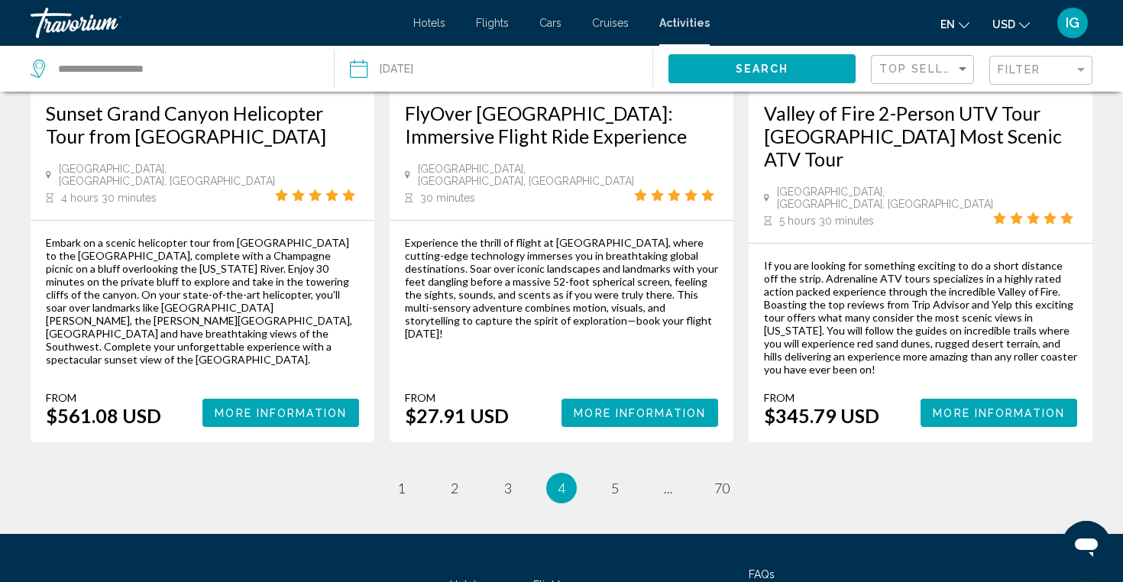
scroll to position [2227, 0]
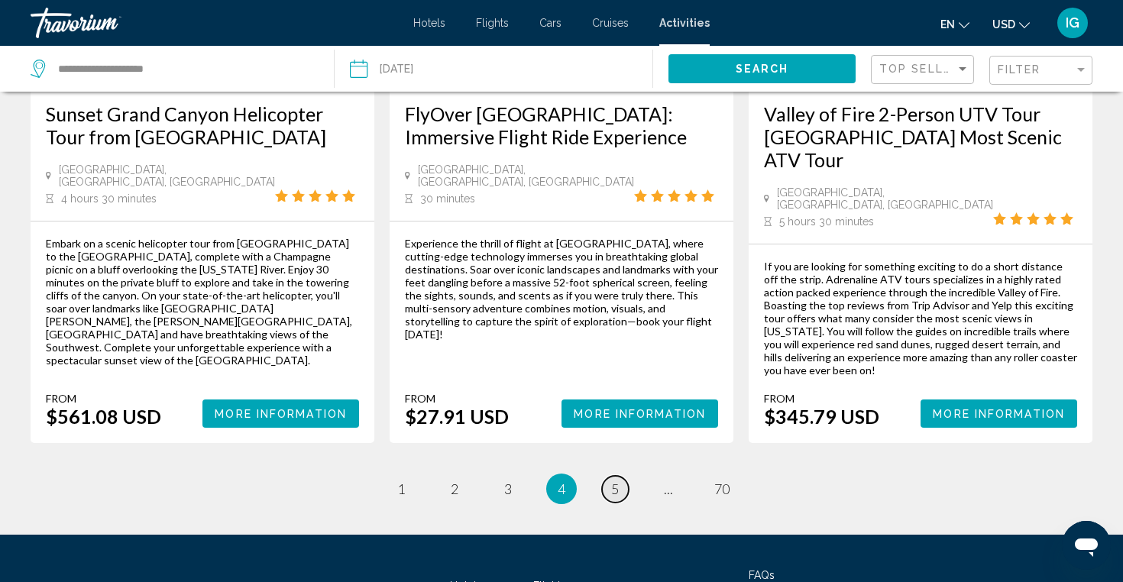
click at [615, 480] on span "5" at bounding box center [615, 488] width 8 height 17
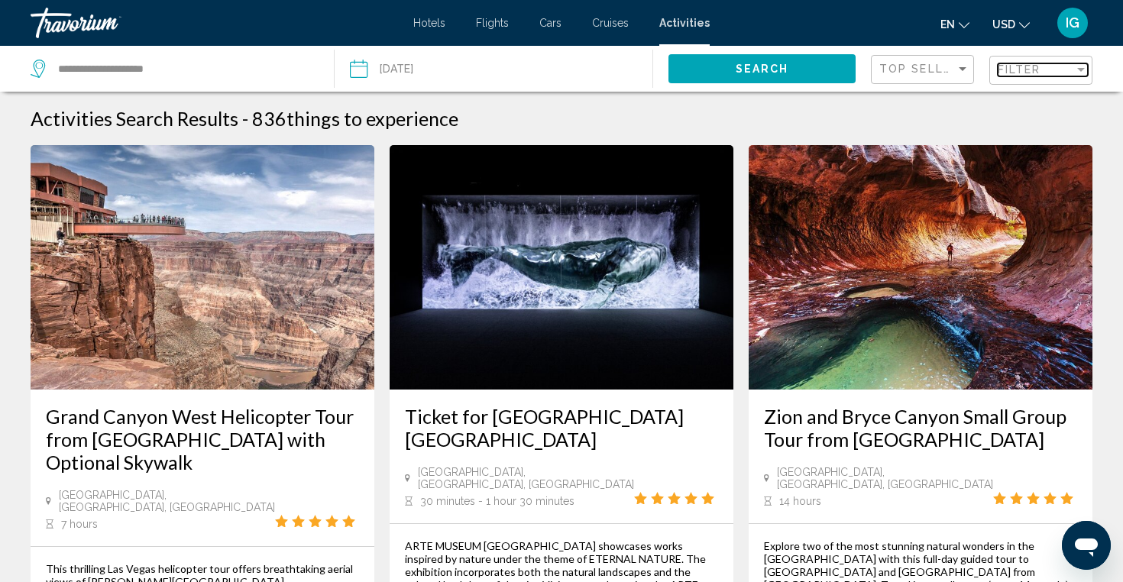
click at [1081, 66] on div "Filter" at bounding box center [1081, 69] width 14 height 12
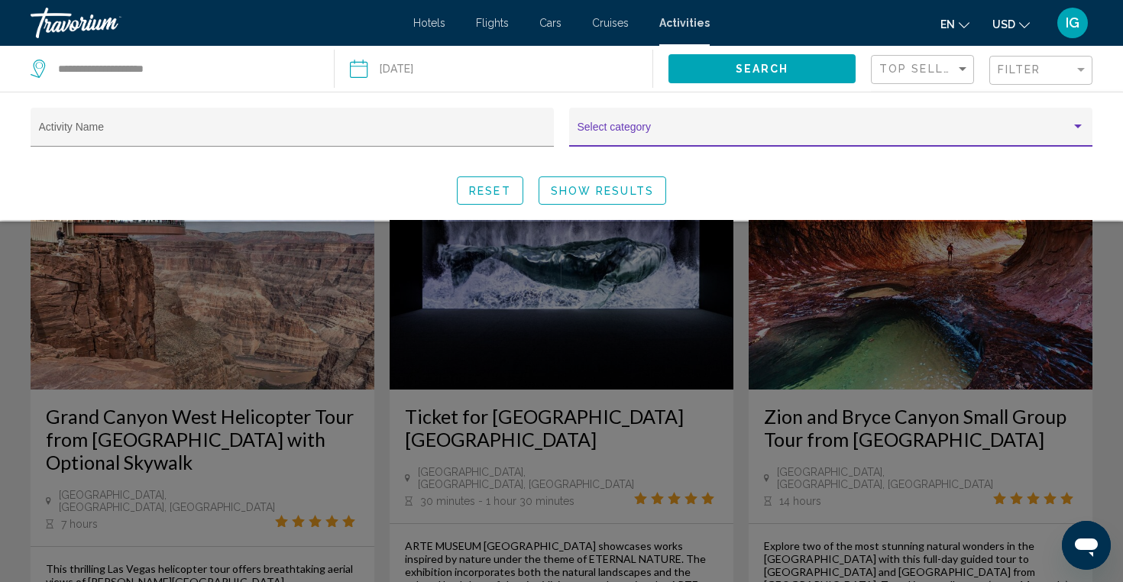
click at [654, 128] on span "Search widget" at bounding box center [823, 133] width 493 height 12
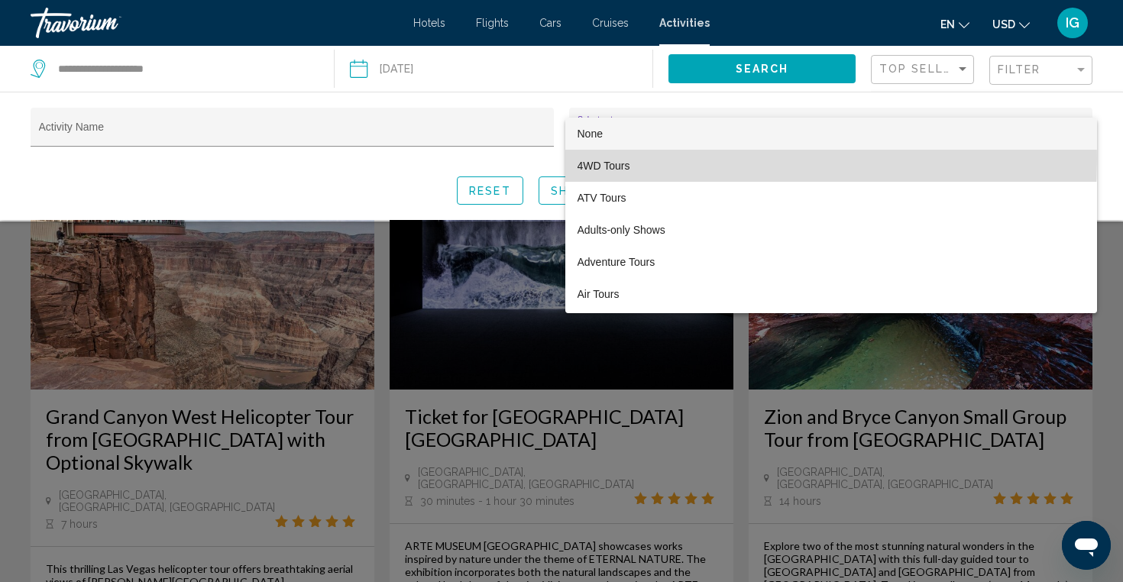
click at [682, 159] on span "4WD Tours" at bounding box center [830, 166] width 507 height 32
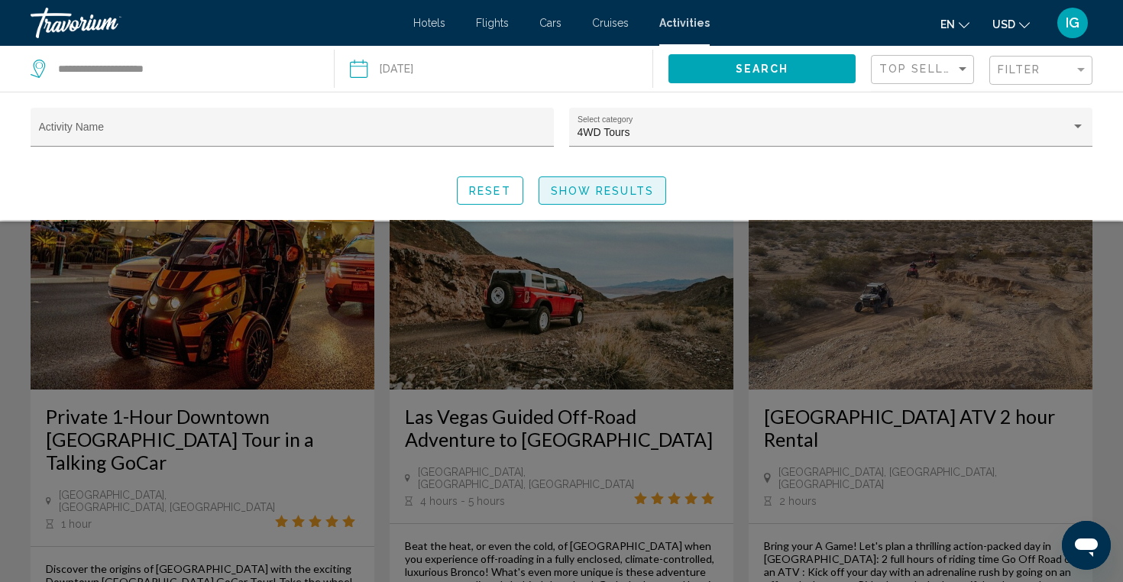
click at [593, 195] on span "Show Results" at bounding box center [602, 191] width 103 height 12
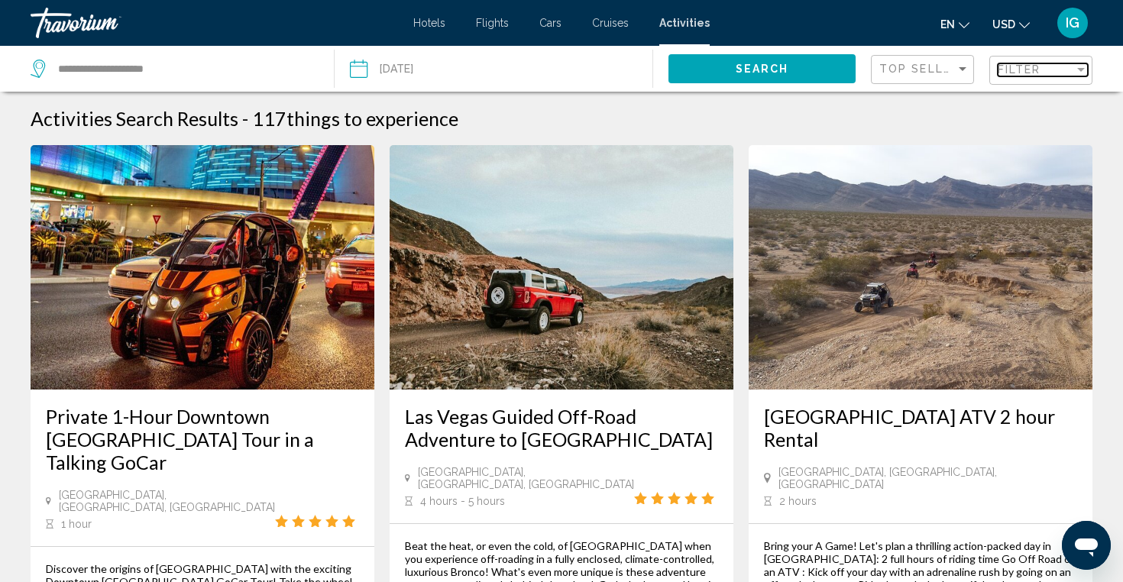
click at [1082, 70] on div "Filter" at bounding box center [1081, 70] width 8 height 4
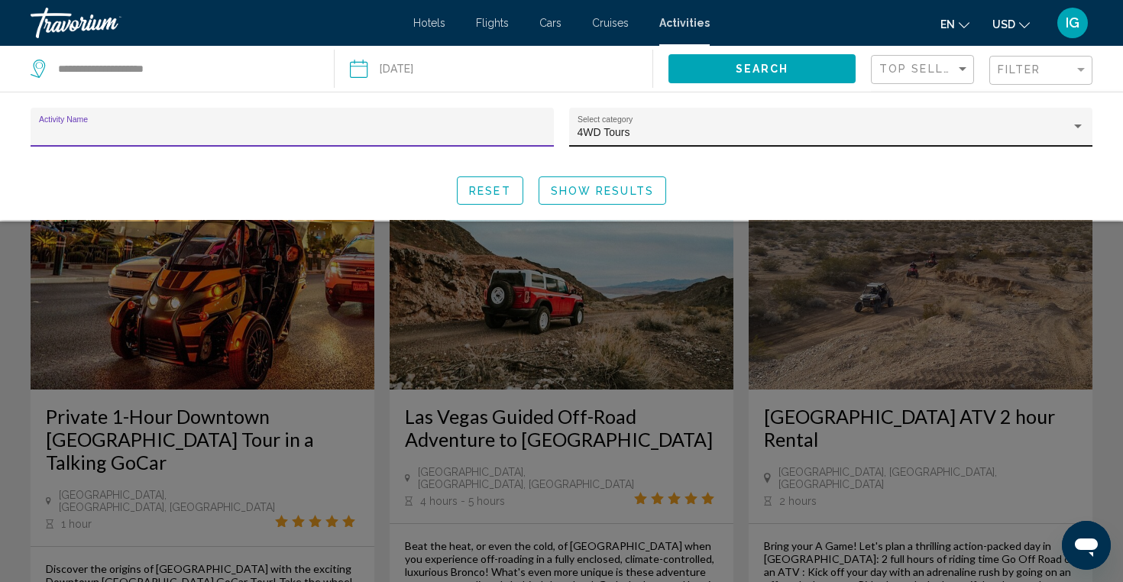
click at [1079, 125] on div "Search widget" at bounding box center [1078, 126] width 8 height 4
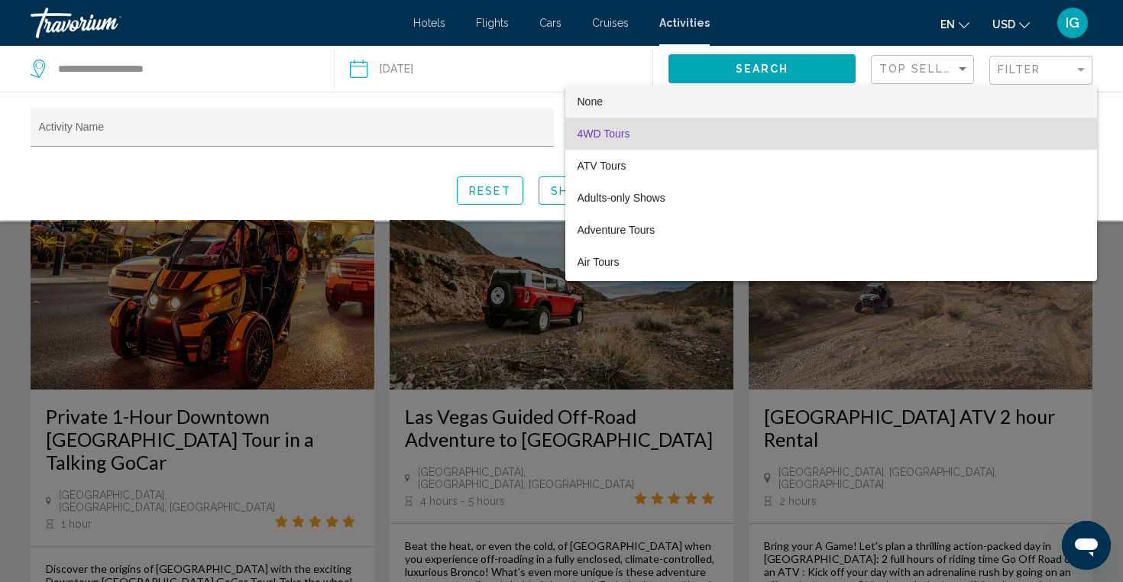
click at [635, 100] on span "None" at bounding box center [830, 102] width 507 height 32
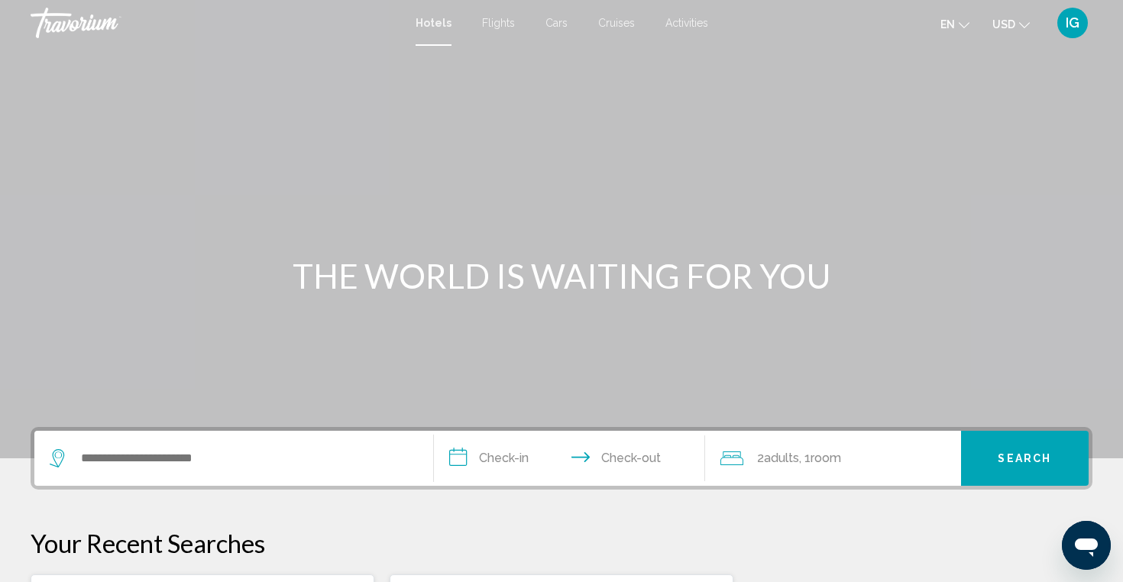
click at [682, 24] on span "Activities" at bounding box center [686, 23] width 43 height 12
click at [90, 24] on div "Travorium" at bounding box center [107, 23] width 153 height 31
click at [59, 24] on div "Travorium" at bounding box center [107, 23] width 153 height 31
